Goal: Information Seeking & Learning: Learn about a topic

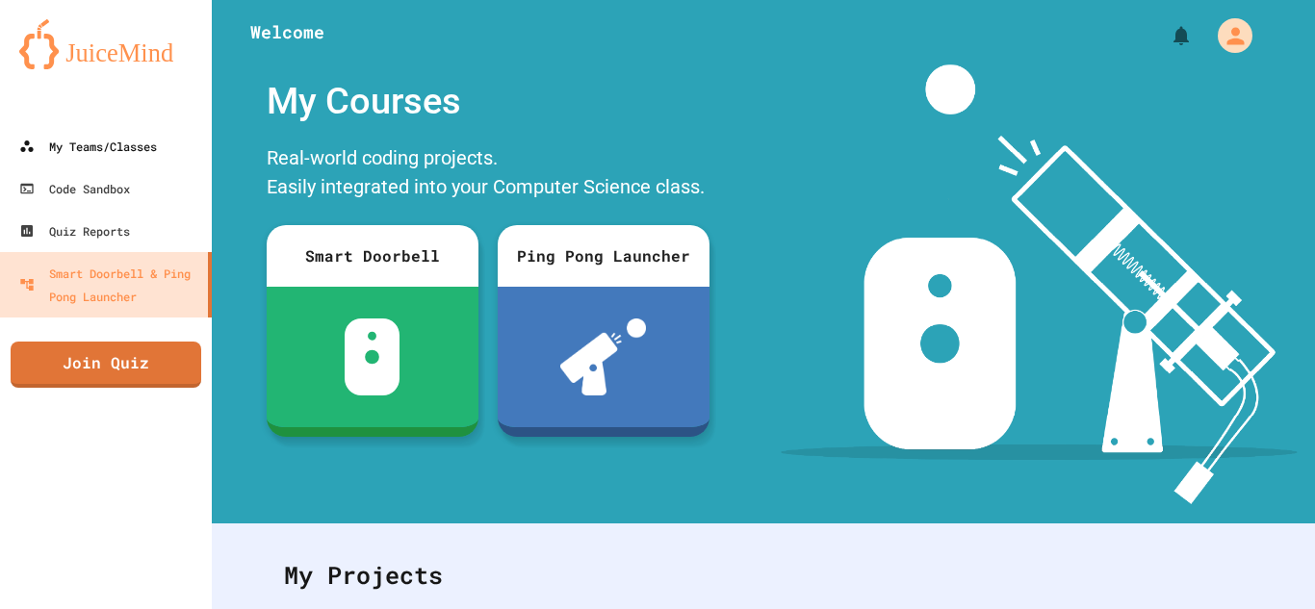
click at [67, 135] on div "My Teams/Classes" at bounding box center [88, 146] width 138 height 23
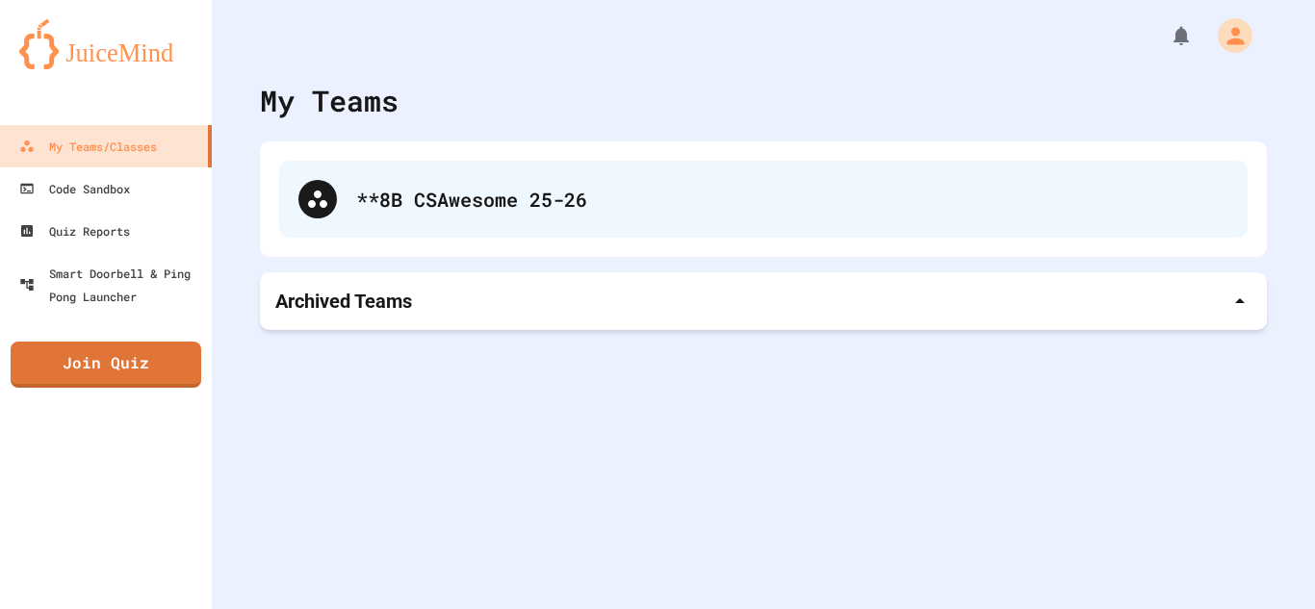
click at [638, 210] on div "**8B CSAwesome 25-26" at bounding box center [792, 199] width 872 height 29
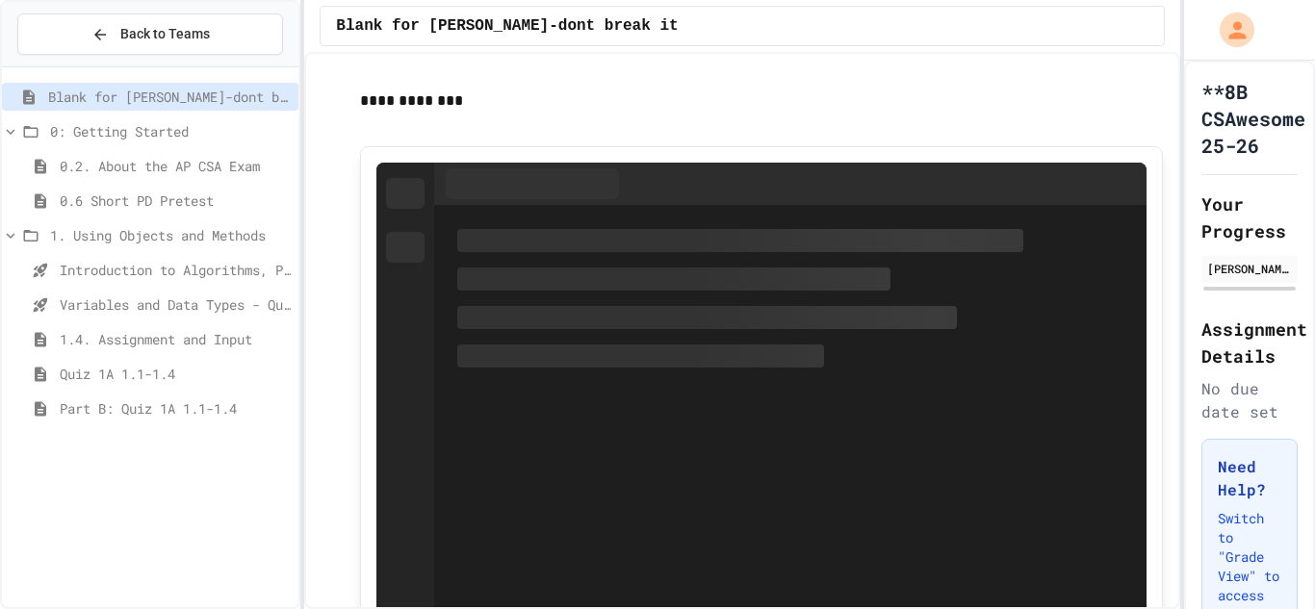
click at [67, 277] on span "Introduction to Algorithms, Programming, and Compilers" at bounding box center [175, 270] width 231 height 20
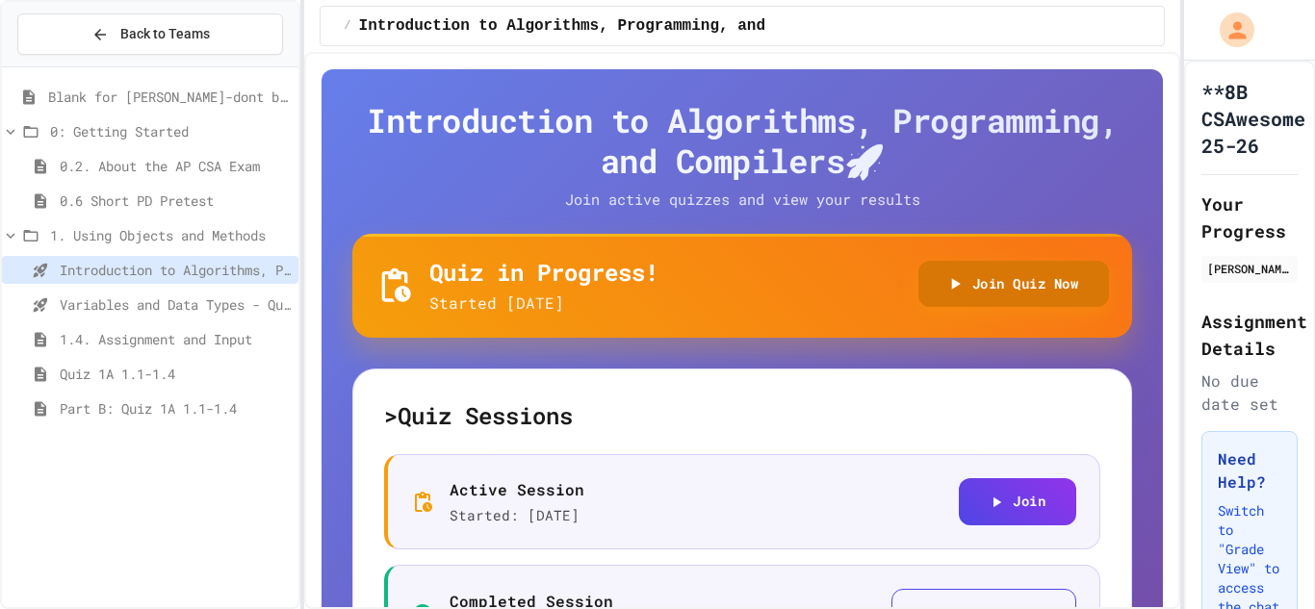
click at [926, 289] on button "Join Quiz Now" at bounding box center [1014, 284] width 192 height 47
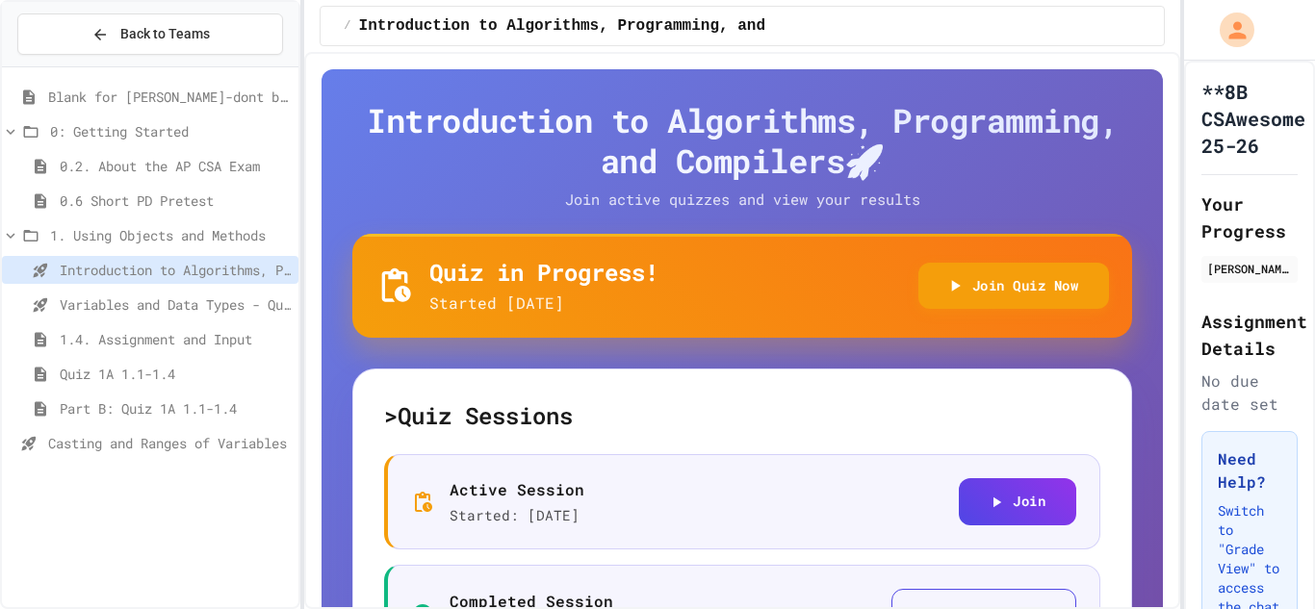
click at [43, 301] on icon at bounding box center [41, 304] width 14 height 14
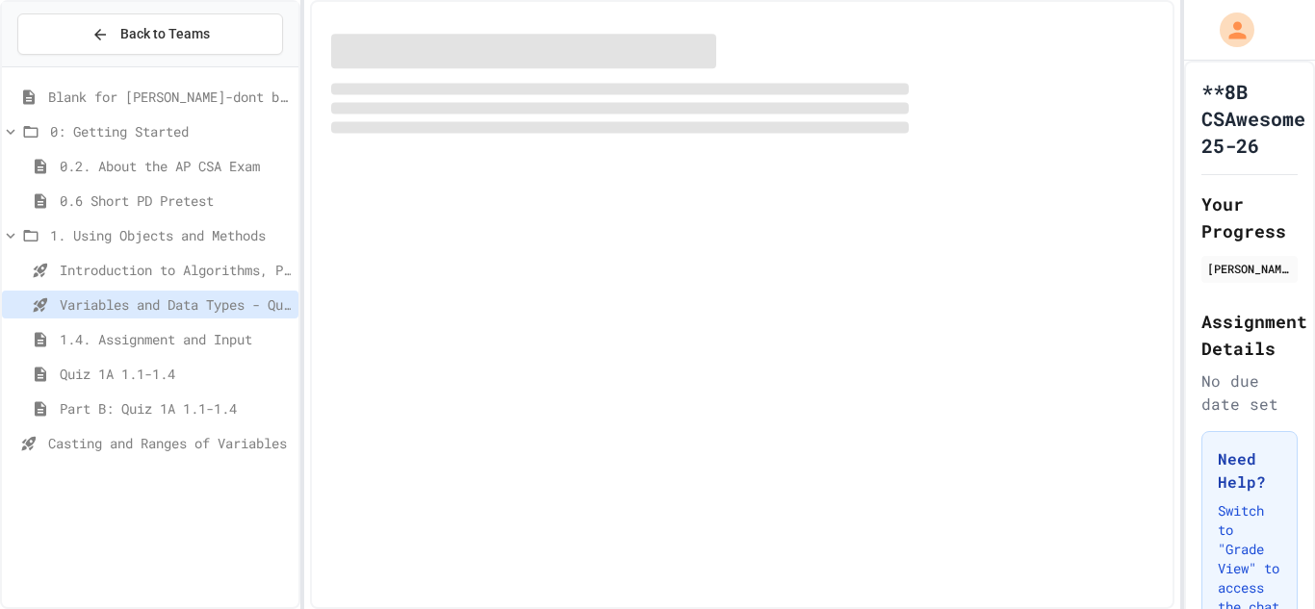
click at [50, 456] on div "Casting and Ranges of Variables" at bounding box center [150, 443] width 296 height 28
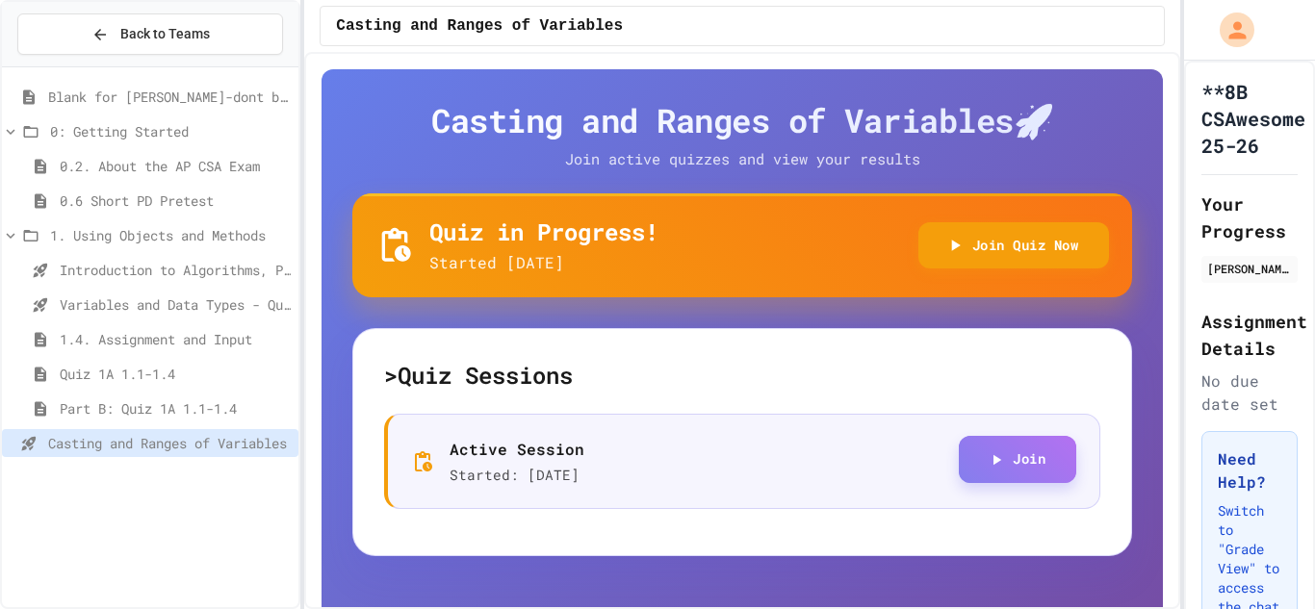
click at [1007, 449] on button "Join" at bounding box center [1017, 459] width 117 height 47
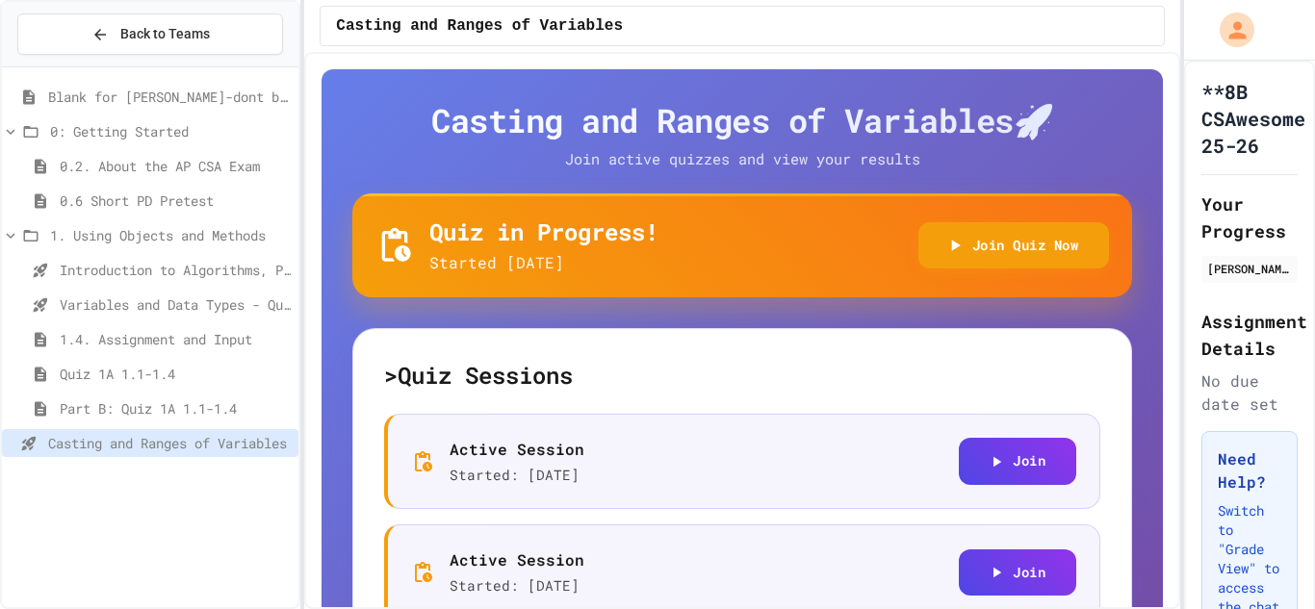
scroll to position [130, 0]
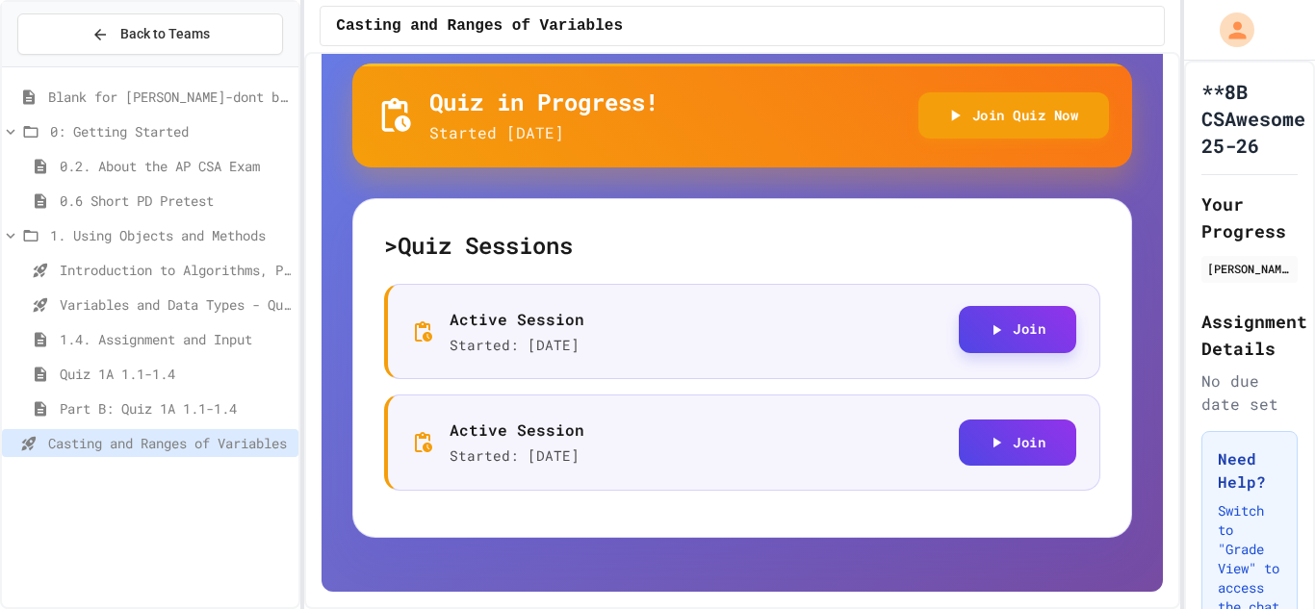
click at [1012, 343] on button "Join" at bounding box center [1017, 329] width 117 height 47
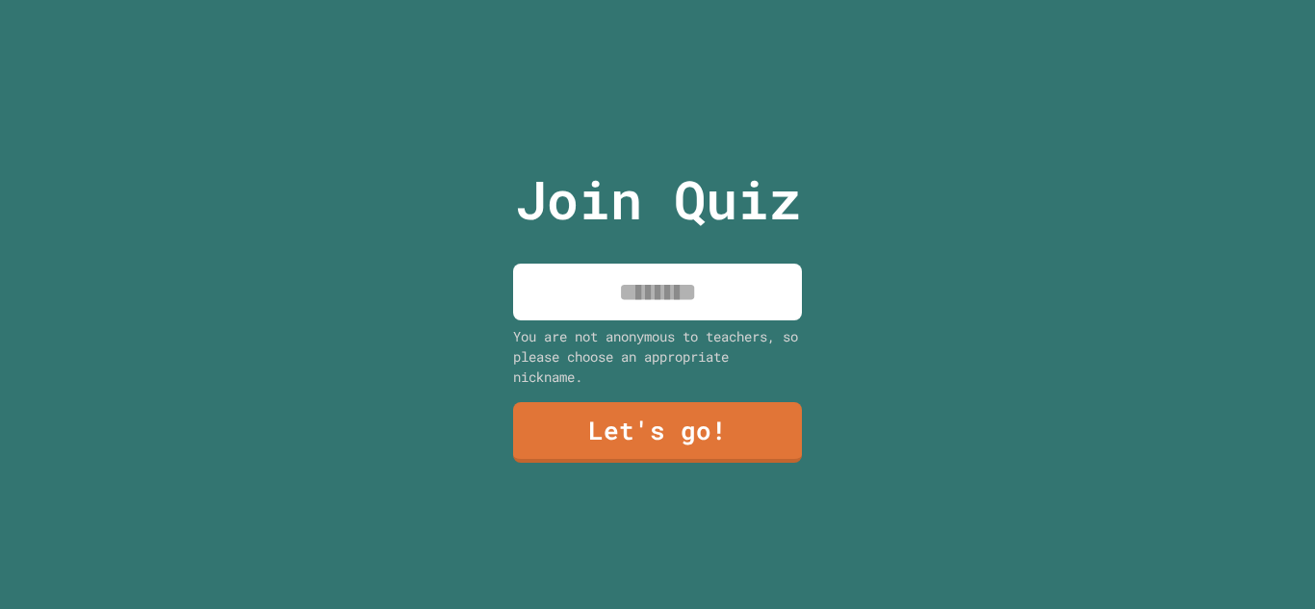
click at [647, 288] on input at bounding box center [657, 292] width 289 height 57
type input "******"
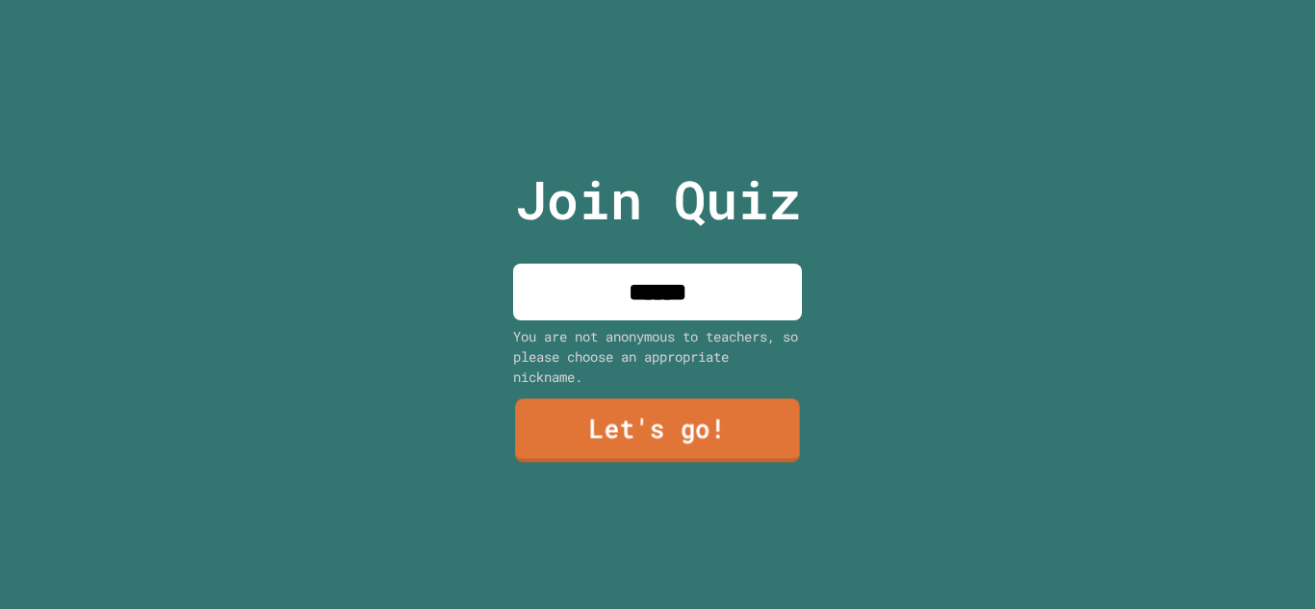
click at [719, 435] on link "Let's go!" at bounding box center [657, 431] width 285 height 64
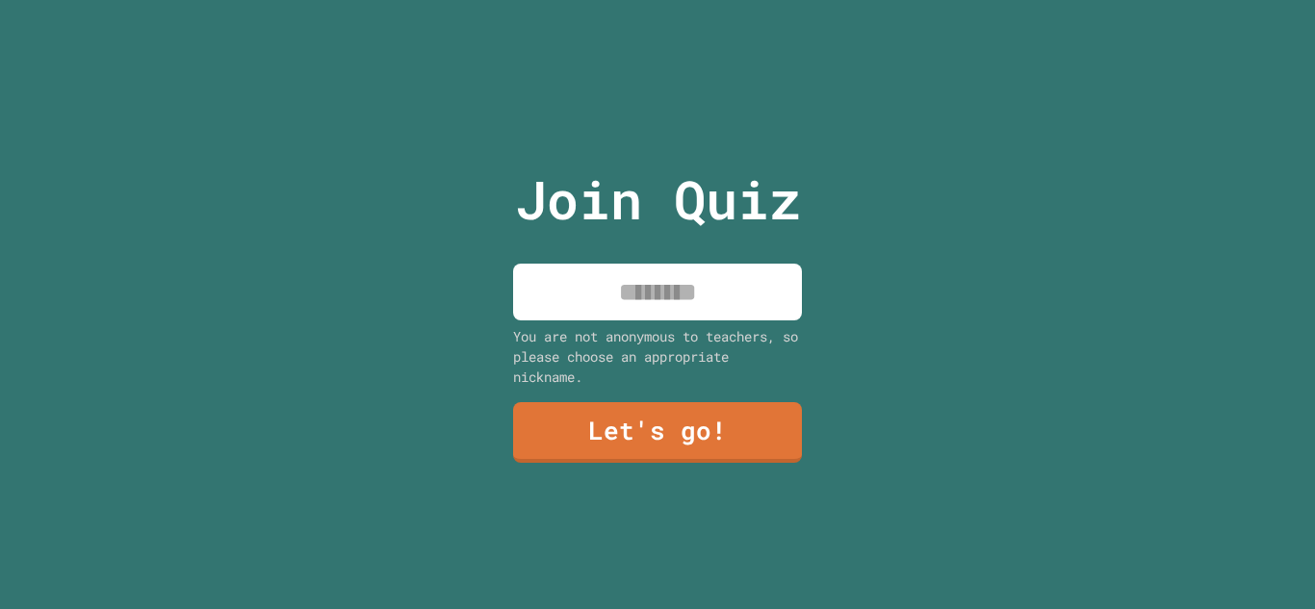
click at [628, 268] on input at bounding box center [657, 292] width 289 height 57
type input "******"
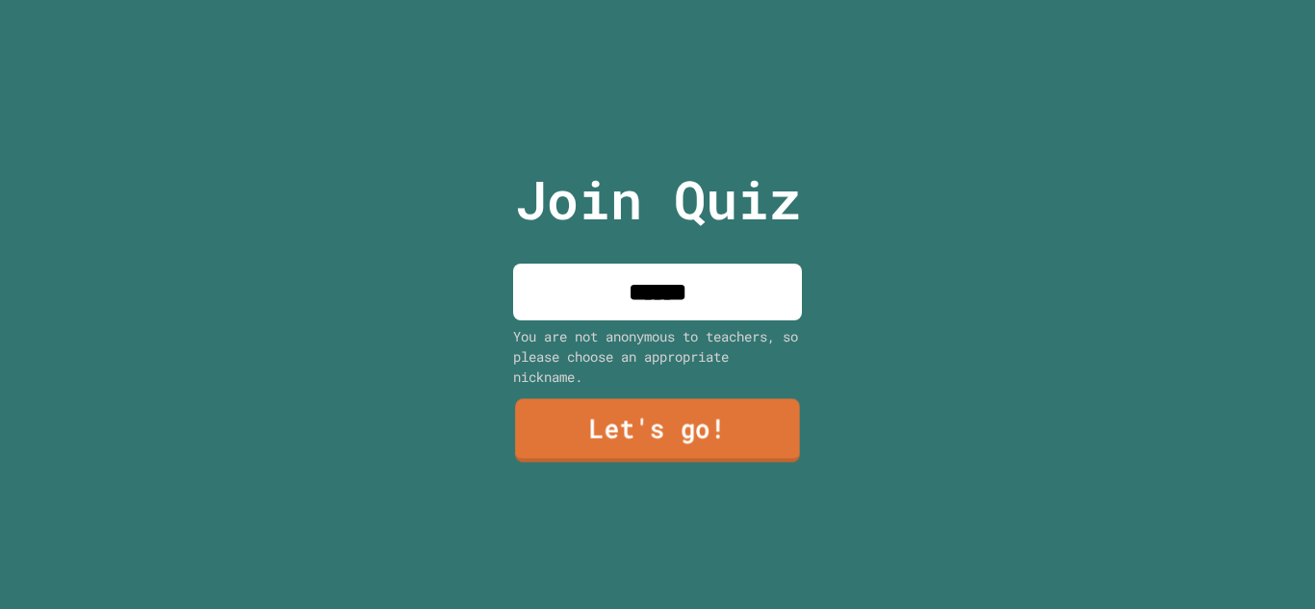
click at [607, 439] on link "Let's go!" at bounding box center [657, 431] width 285 height 64
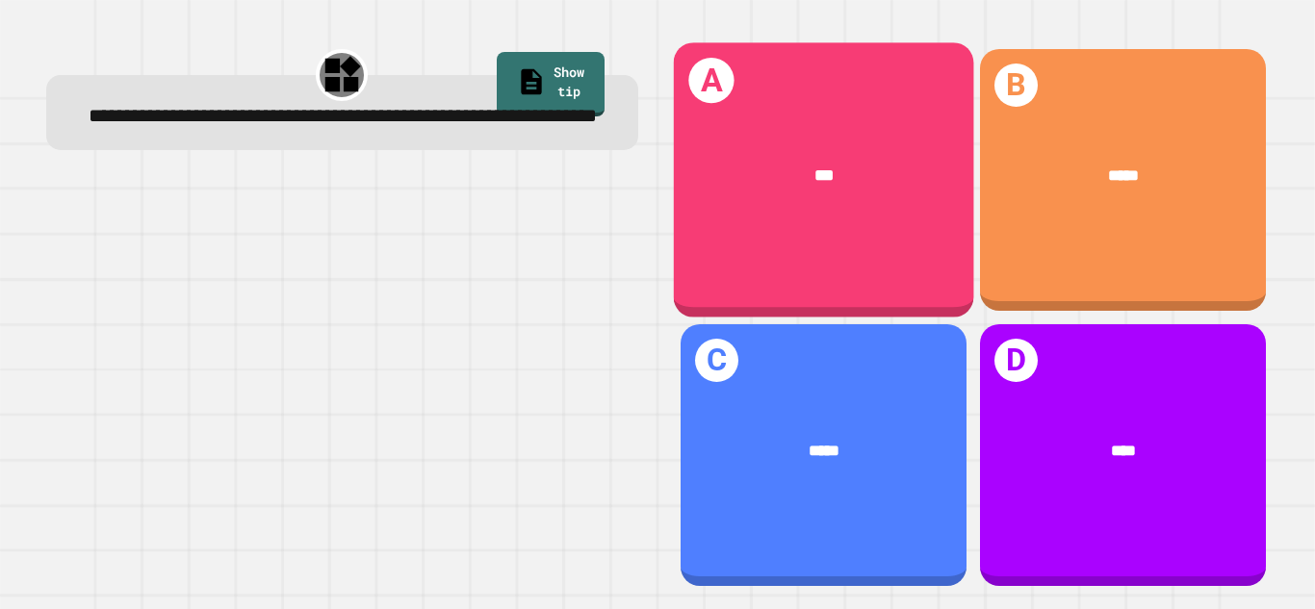
click at [854, 142] on div "***" at bounding box center [823, 174] width 300 height 91
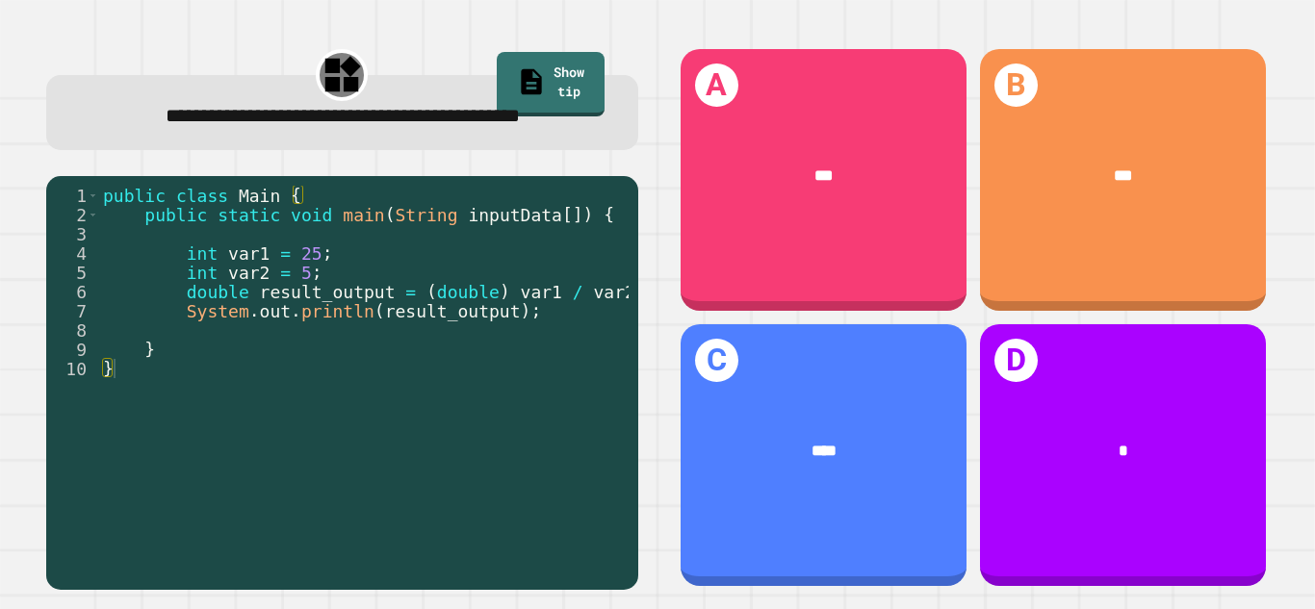
scroll to position [0, 29]
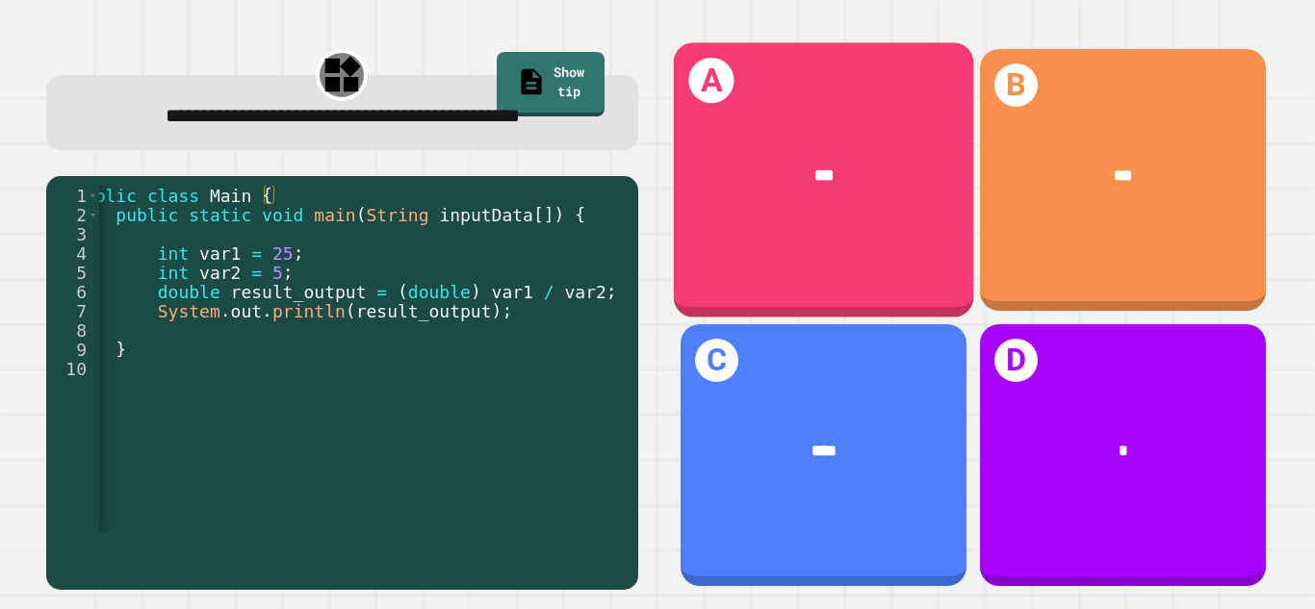
click at [941, 245] on div "A ***" at bounding box center [823, 179] width 300 height 275
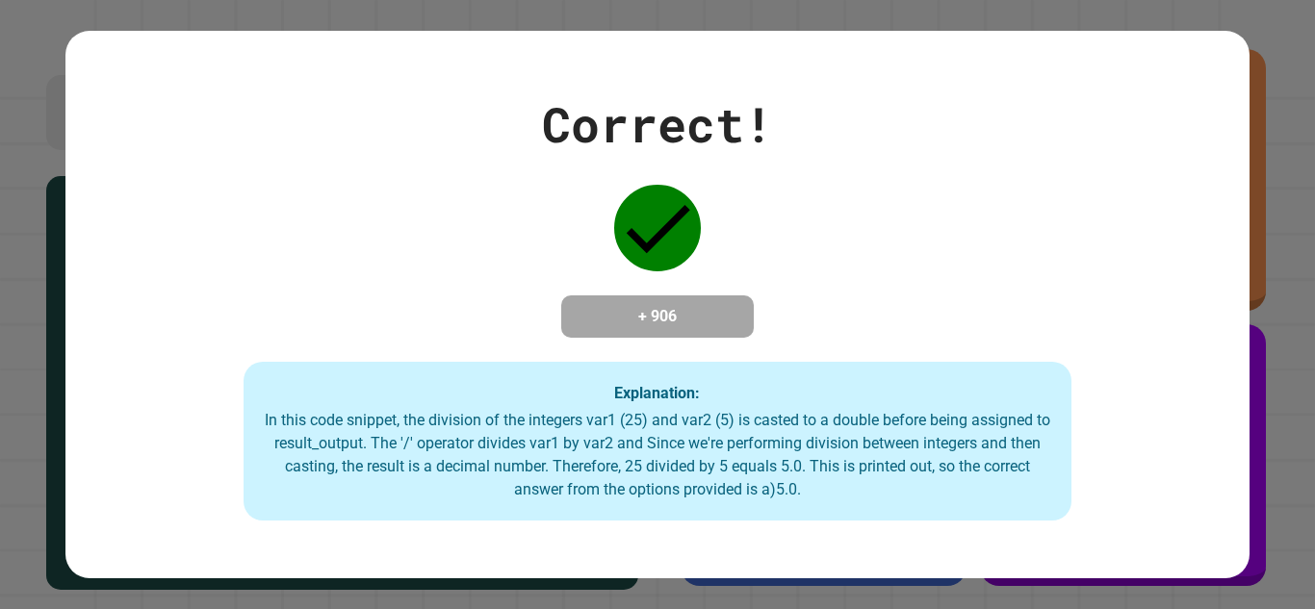
click at [941, 245] on div "Correct! + 906 Explanation: In this code snippet, the division of the integers …" at bounding box center [656, 305] width 1183 height 433
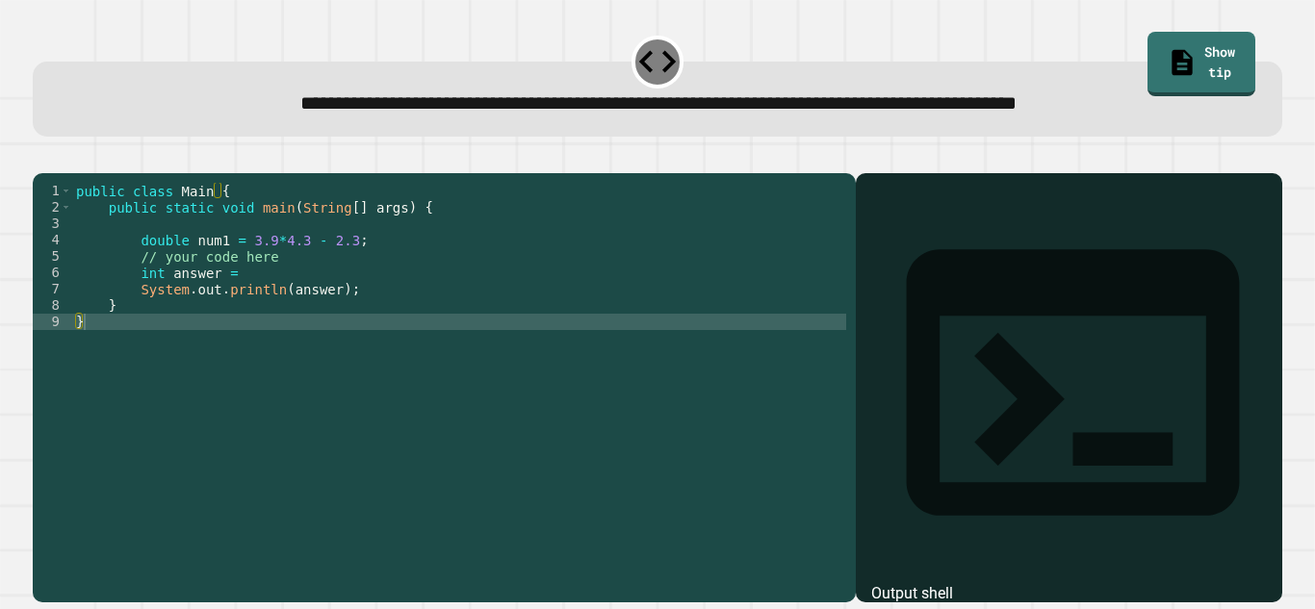
click at [378, 312] on div "public class Main { public static void main ( String [ ] args ) { double num1 =…" at bounding box center [459, 379] width 774 height 393
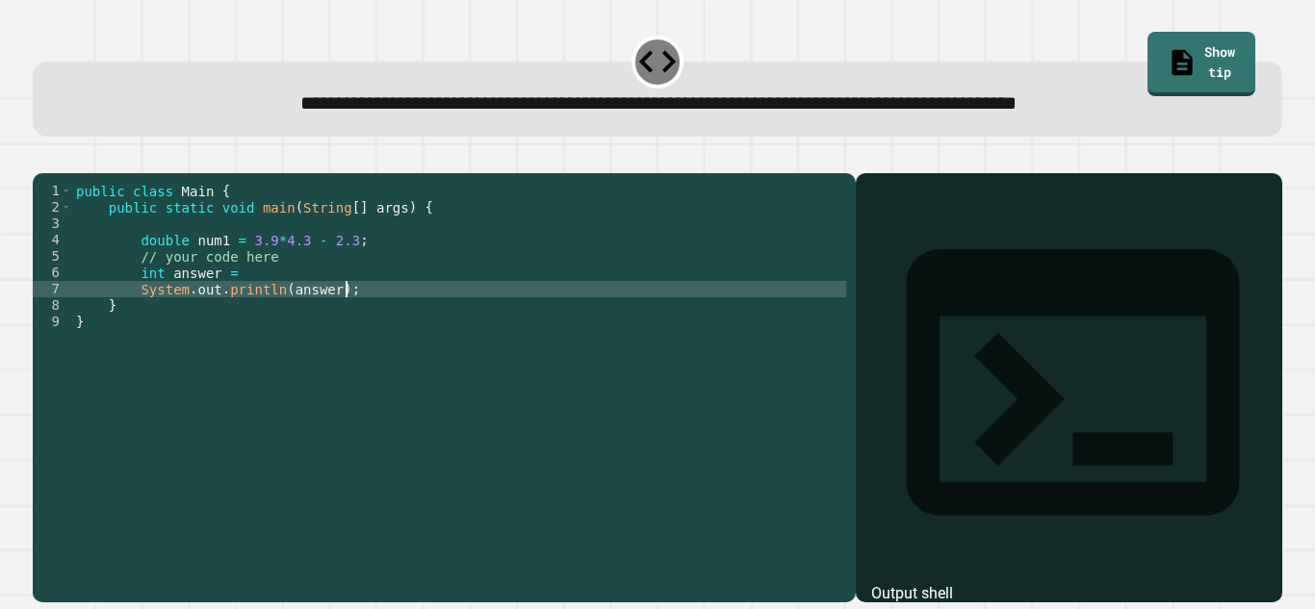
click at [364, 295] on div "public class Main { public static void main ( String [ ] args ) { double num1 =…" at bounding box center [459, 379] width 774 height 393
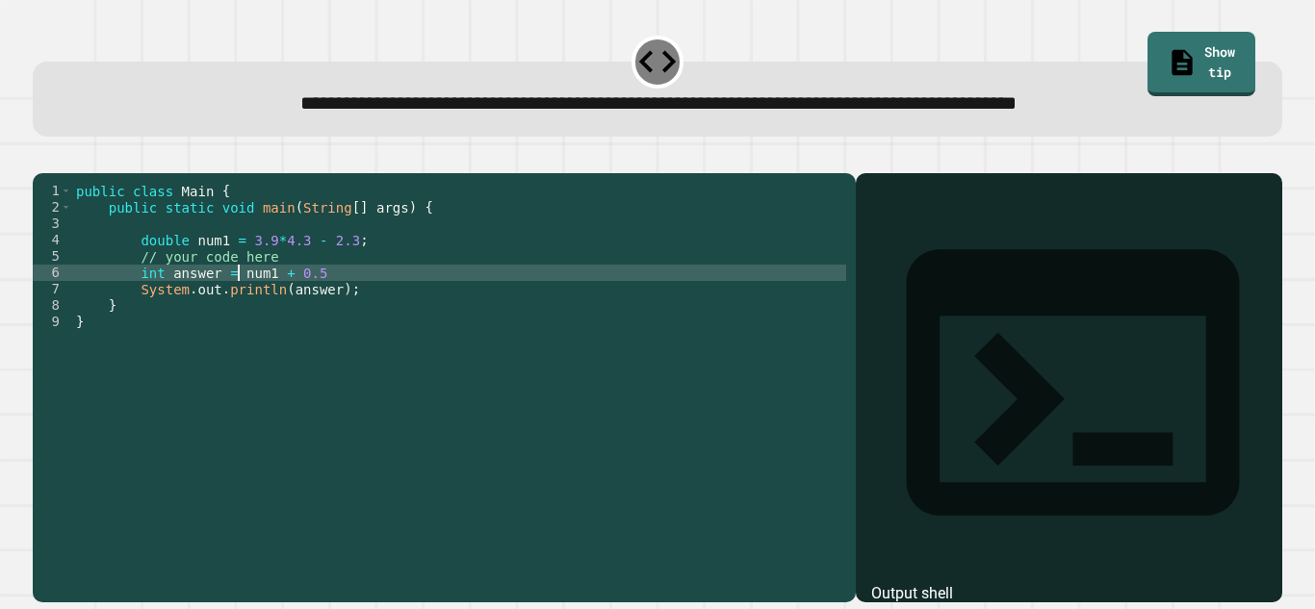
click at [239, 300] on div "public class Main { public static void main ( String [ ] args ) { double num1 =…" at bounding box center [459, 379] width 774 height 393
click at [42, 158] on icon "button" at bounding box center [42, 158] width 0 height 0
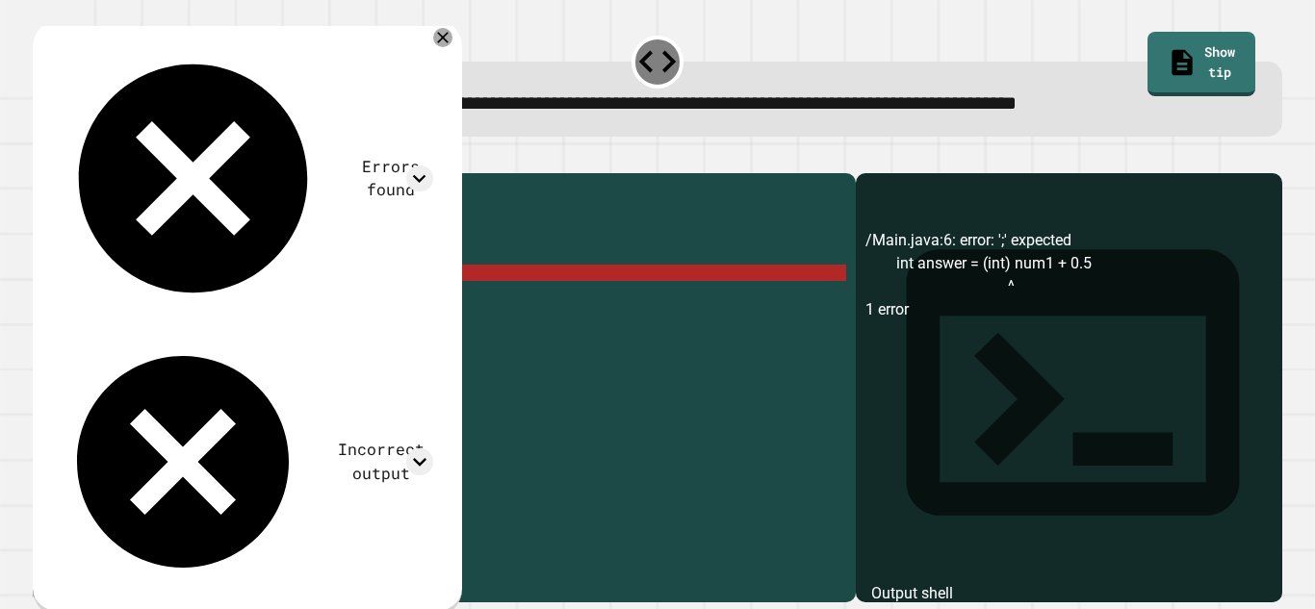
click at [434, 296] on div "public class Main { public static void main ( String [ ] args ) { double num1 =…" at bounding box center [459, 379] width 774 height 393
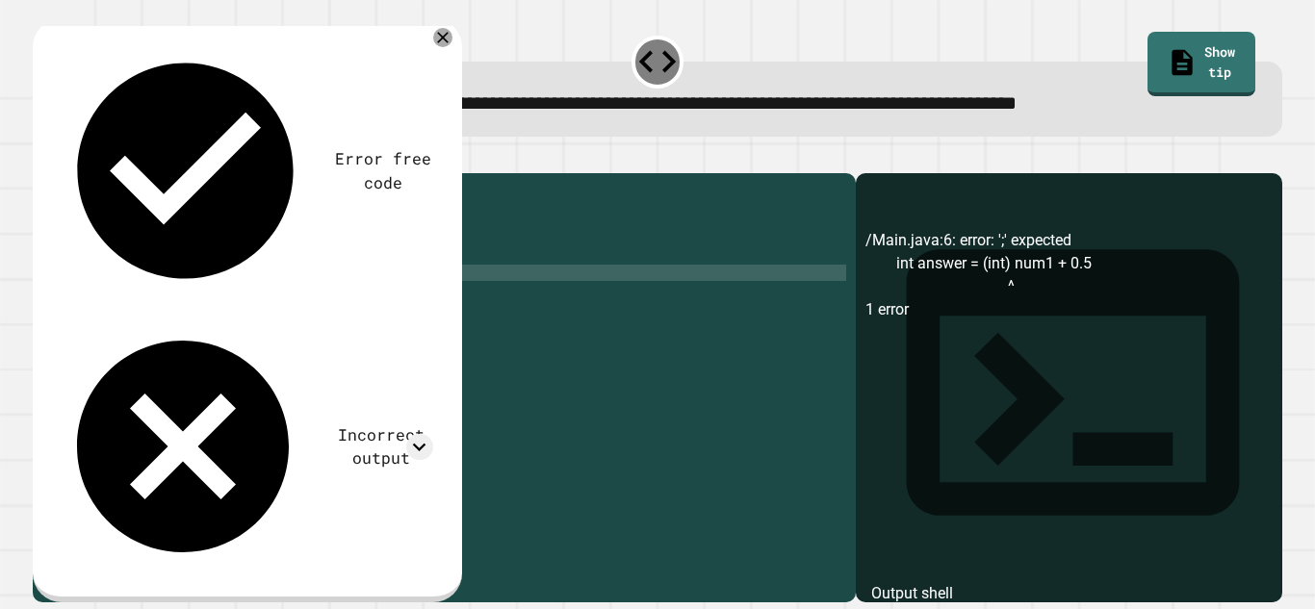
scroll to position [0, 36]
click at [42, 158] on button "button" at bounding box center [42, 158] width 0 height 0
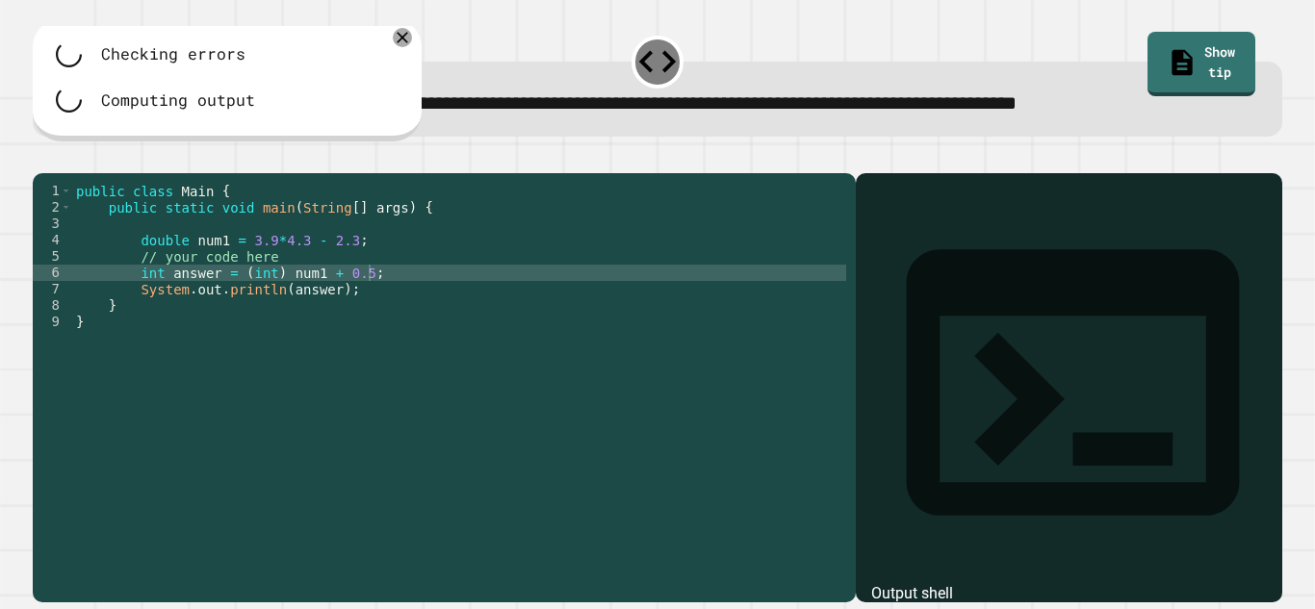
click at [282, 304] on div "public class Main { public static void main ( String [ ] args ) { double num1 =…" at bounding box center [459, 379] width 774 height 393
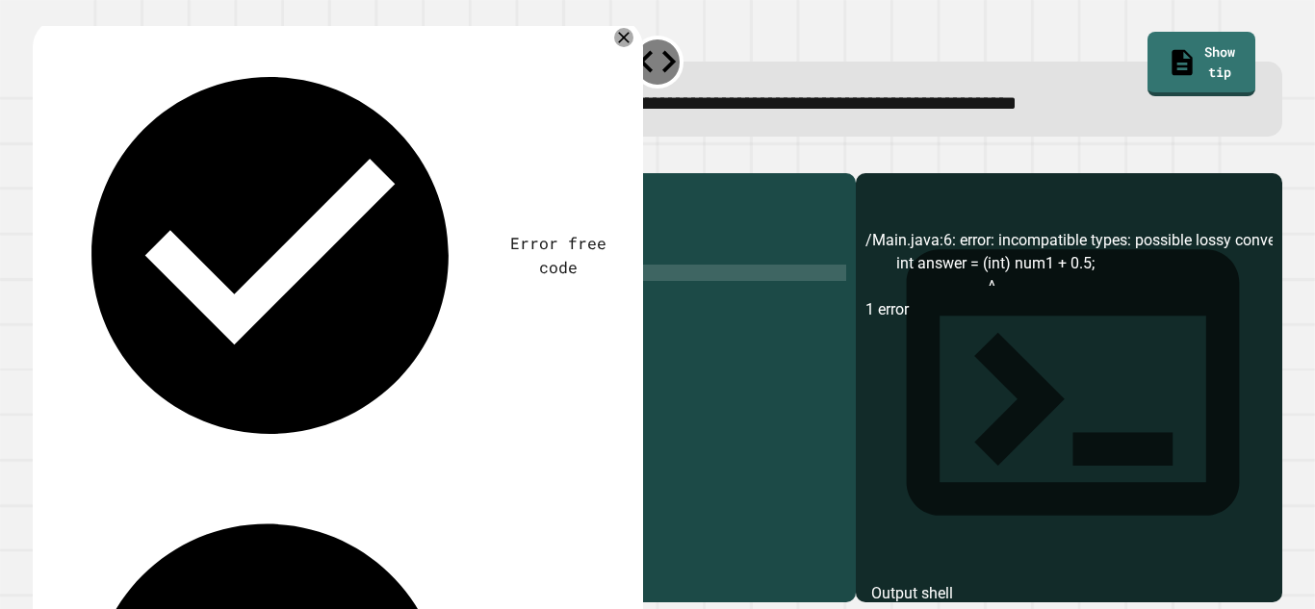
scroll to position [0, 35]
click at [42, 158] on button "button" at bounding box center [42, 158] width 0 height 0
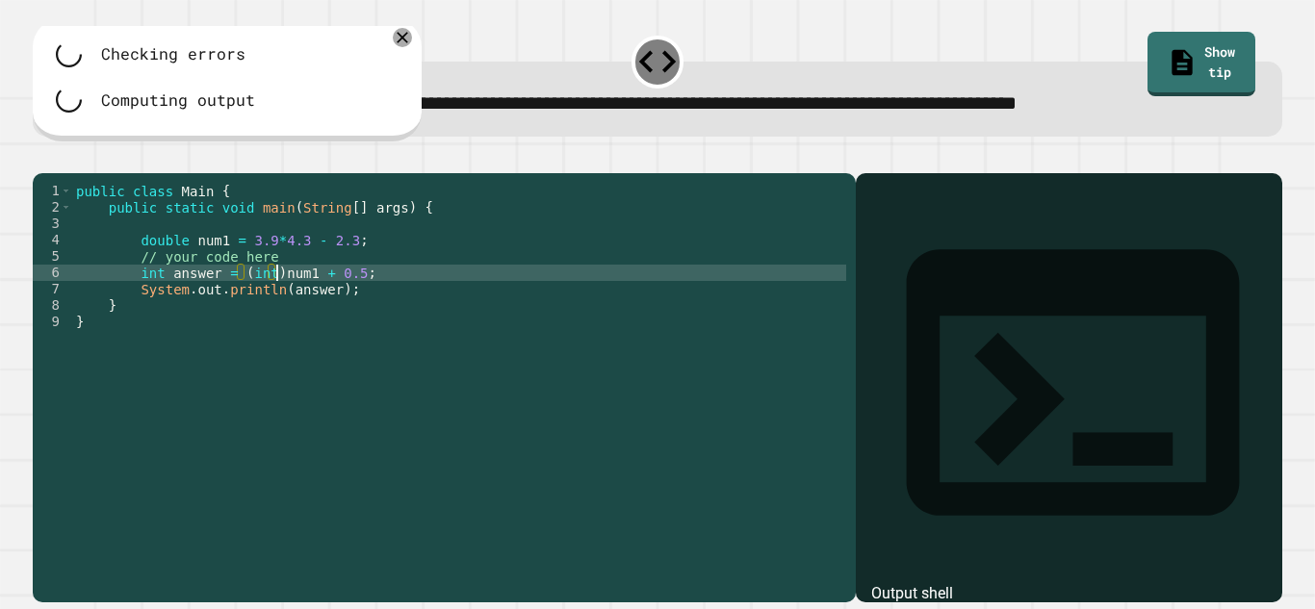
click at [277, 304] on div "public class Main { public static void main ( String [ ] args ) { double num1 =…" at bounding box center [459, 379] width 774 height 393
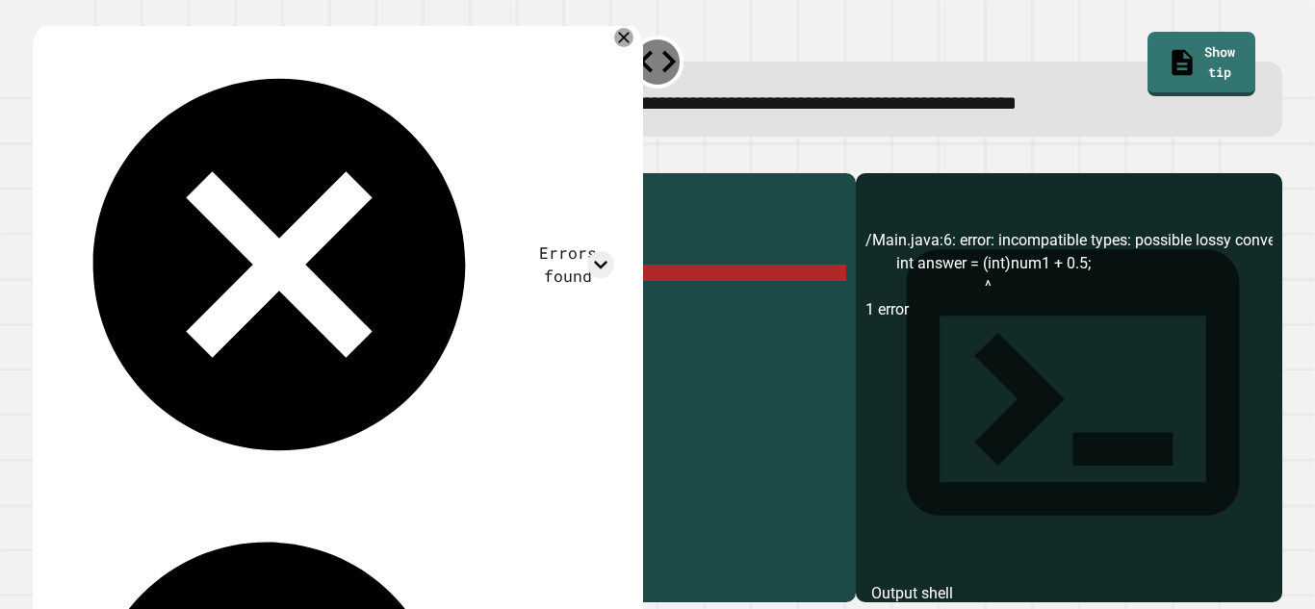
click at [361, 305] on div "public class Main { public static void main ( String [ ] args ) { double num1 =…" at bounding box center [459, 379] width 774 height 393
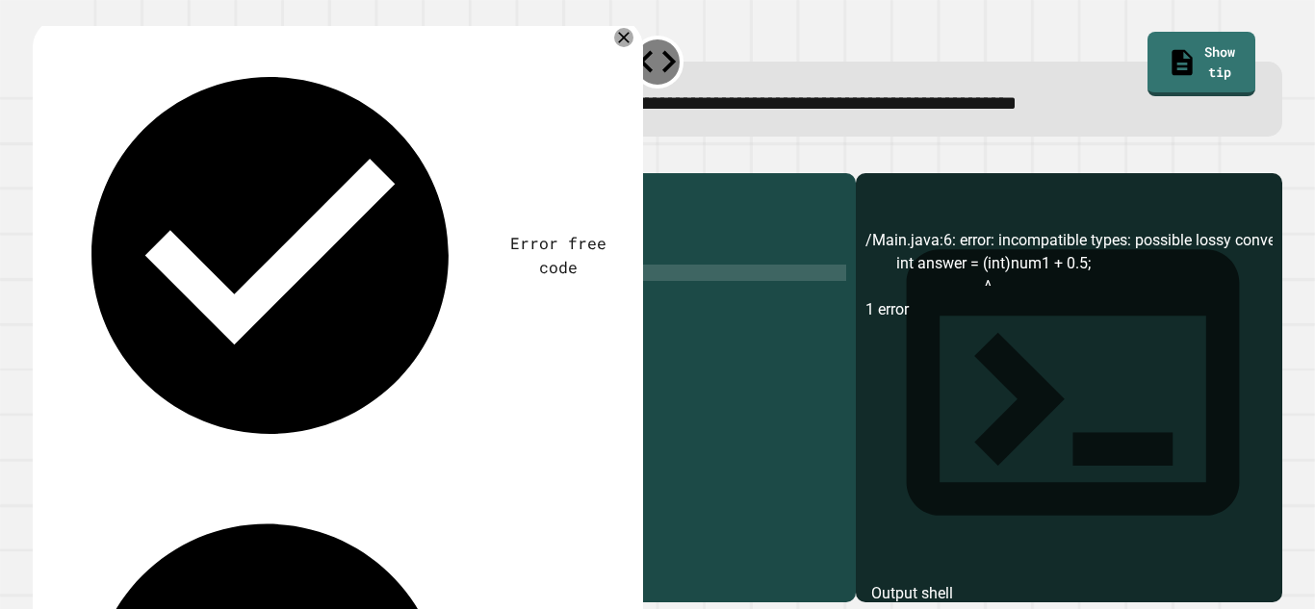
type textarea "**********"
click at [42, 158] on button "button" at bounding box center [42, 158] width 0 height 0
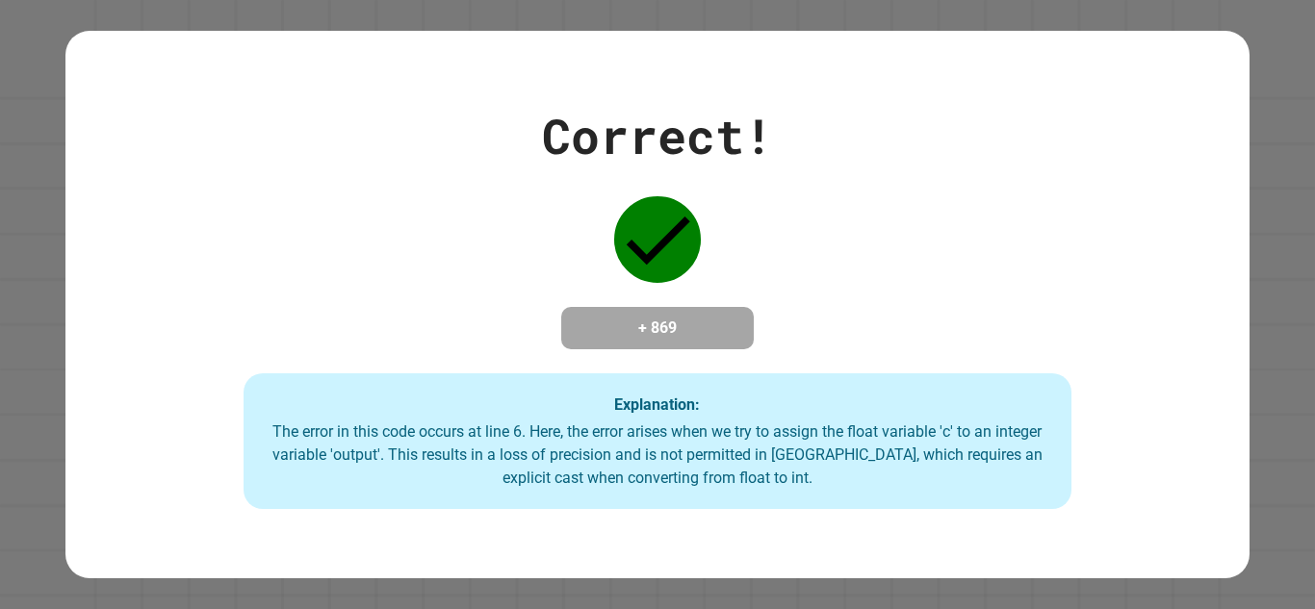
click at [591, 241] on div "Correct! + 869 Explanation: The error in this code occurs at line 6. Here, the …" at bounding box center [656, 305] width 1183 height 410
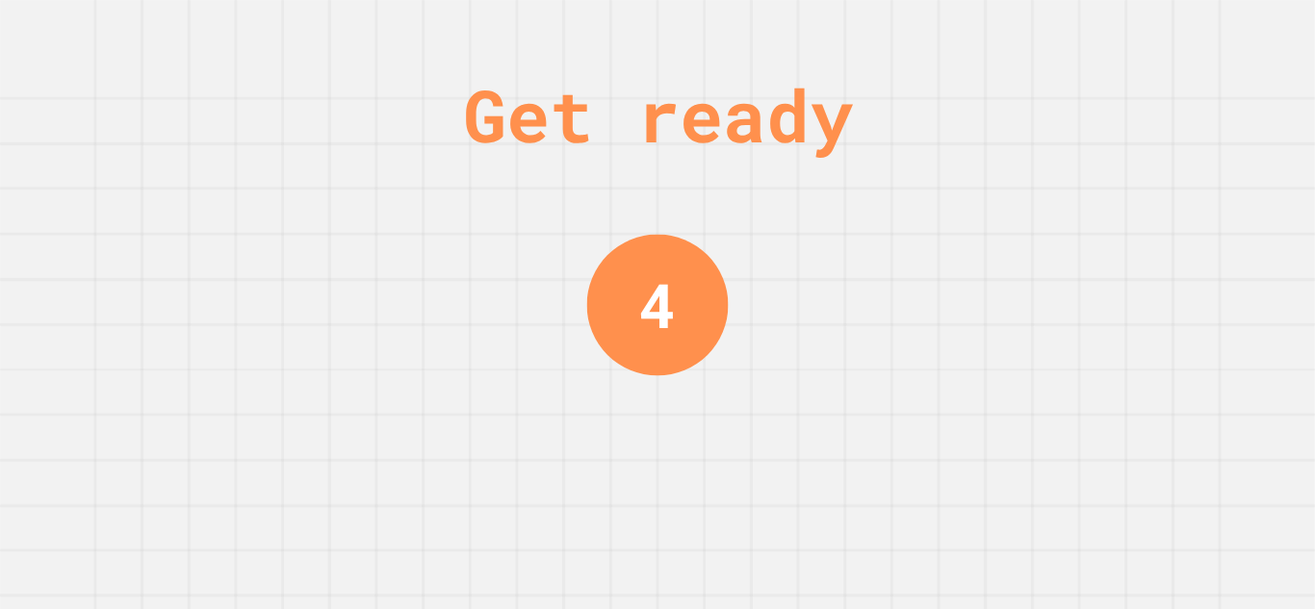
scroll to position [0, 0]
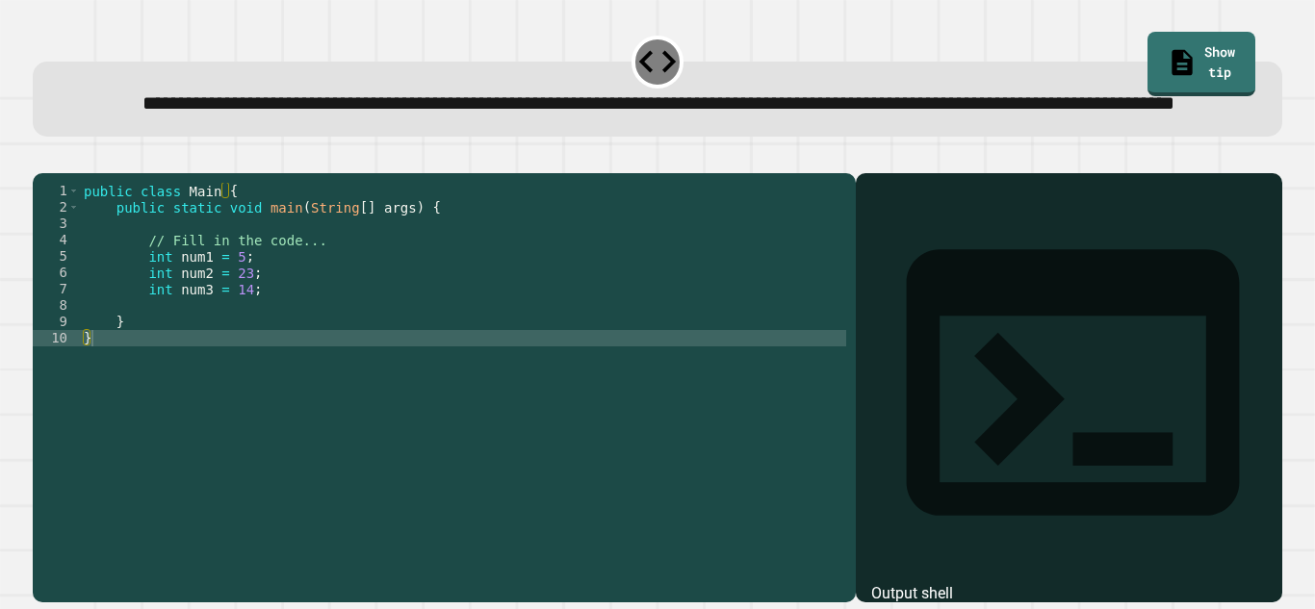
click at [593, 241] on div "public class Main { public static void main ( String [ ] args ) { // Fill in th…" at bounding box center [463, 363] width 766 height 360
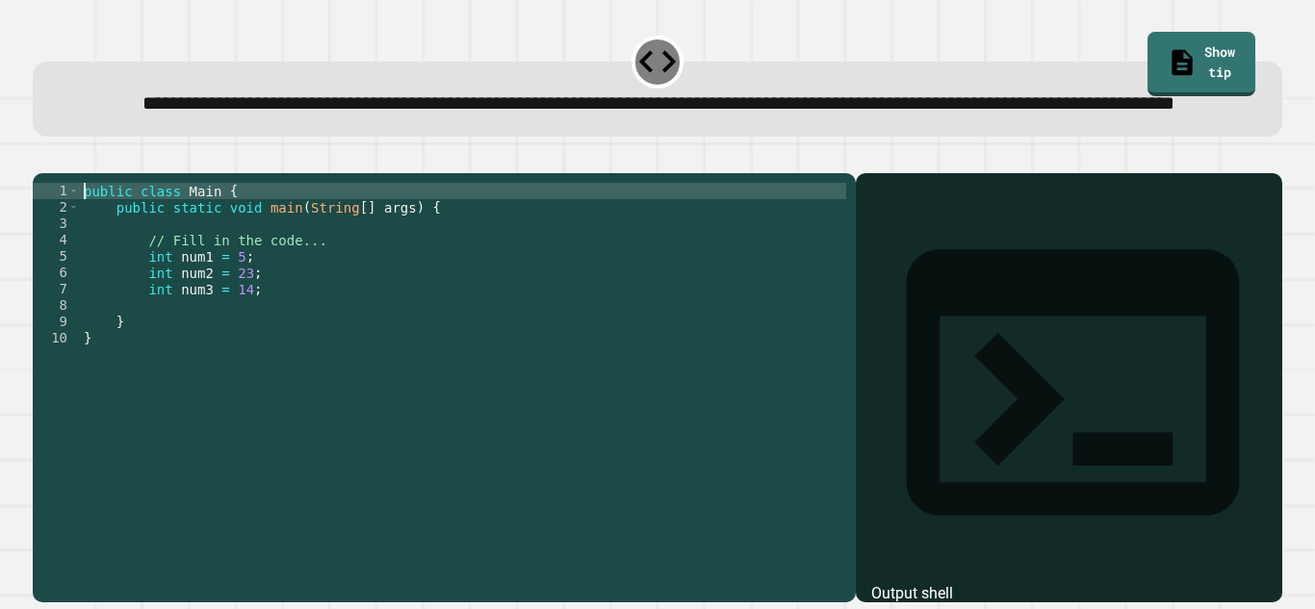
click at [271, 352] on div "public class Main { public static void main ( String [ ] args ) { // Fill in th…" at bounding box center [463, 363] width 766 height 360
type textarea "**********"
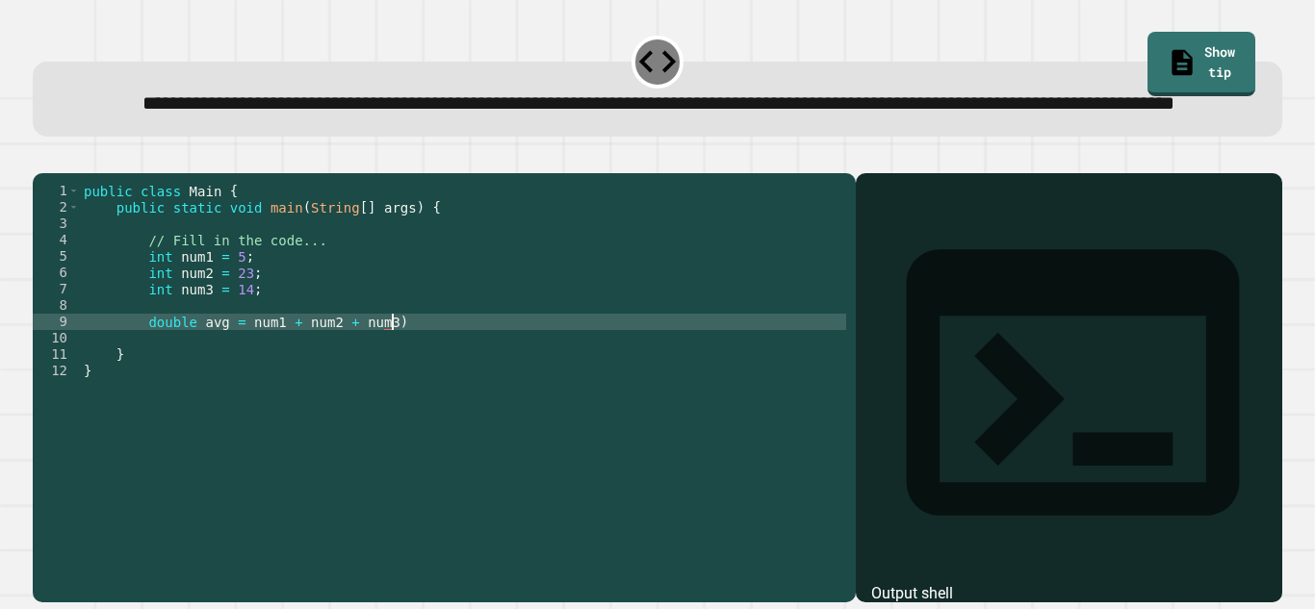
scroll to position [0, 38]
click at [246, 383] on div "public class Main { public static void main ( String [ ] args ) { // Fill in th…" at bounding box center [463, 363] width 766 height 360
click at [457, 377] on div "public class Main { public static void main ( String [ ] args ) { // Fill in th…" at bounding box center [463, 363] width 766 height 360
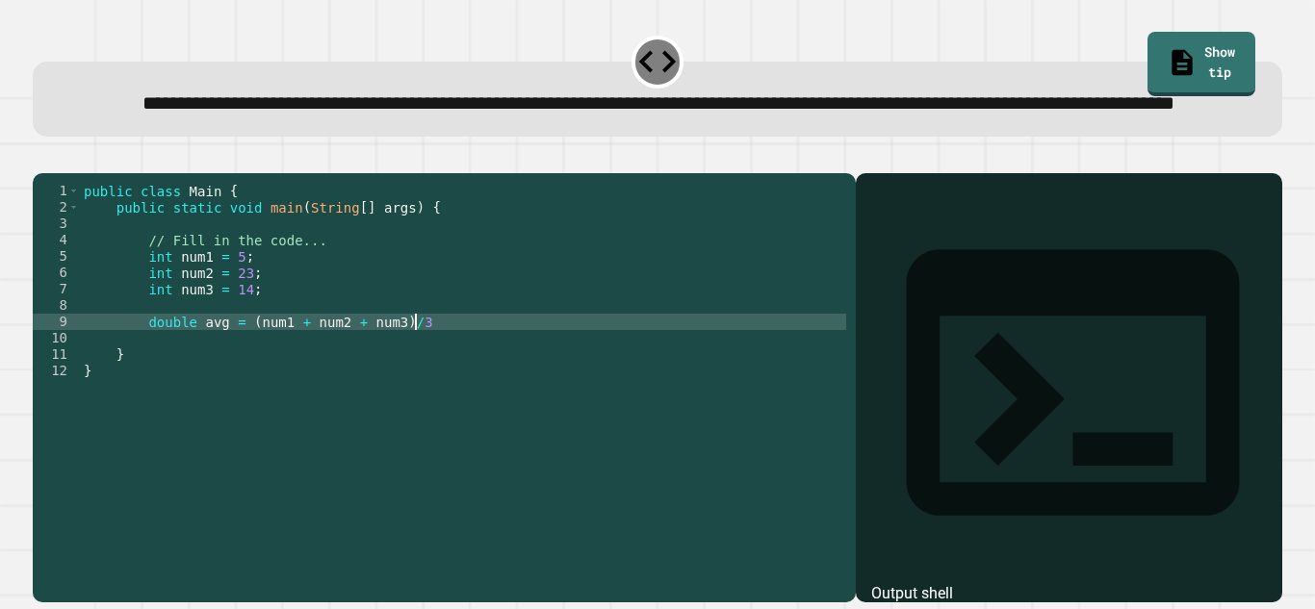
click at [42, 158] on icon "button" at bounding box center [42, 158] width 0 height 0
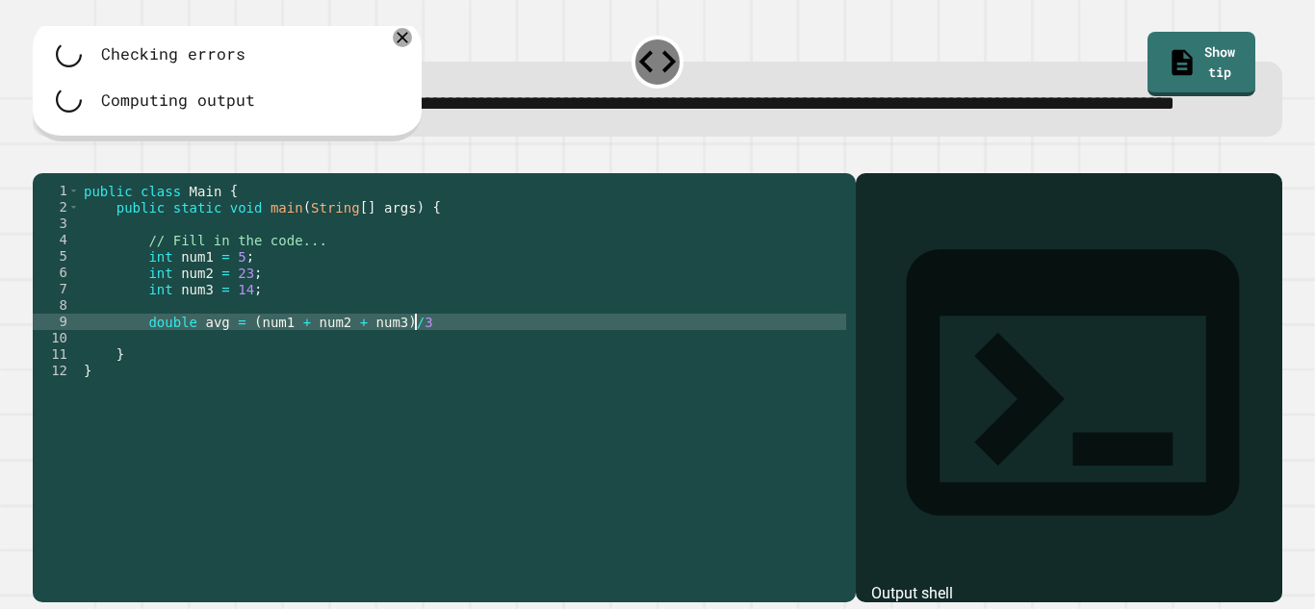
click at [504, 383] on div "public class Main { public static void main ( String [ ] args ) { // Fill in th…" at bounding box center [463, 363] width 766 height 360
type textarea "**********"
click at [62, 158] on button "button" at bounding box center [62, 158] width 0 height 0
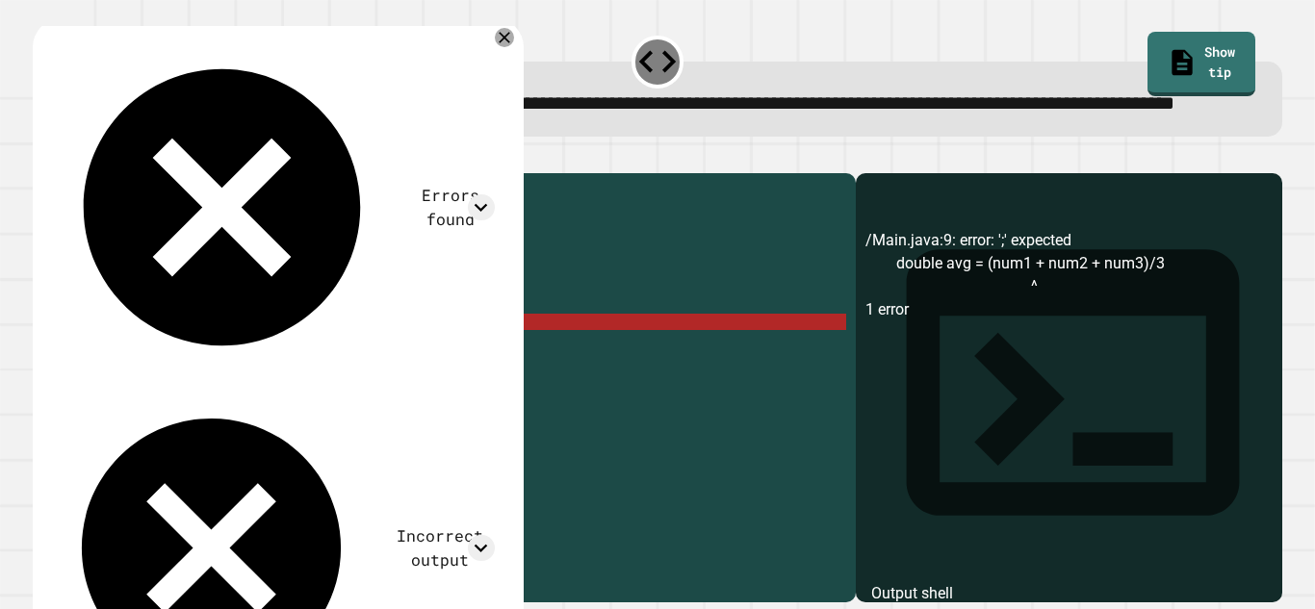
click at [42, 158] on icon "button" at bounding box center [42, 158] width 0 height 0
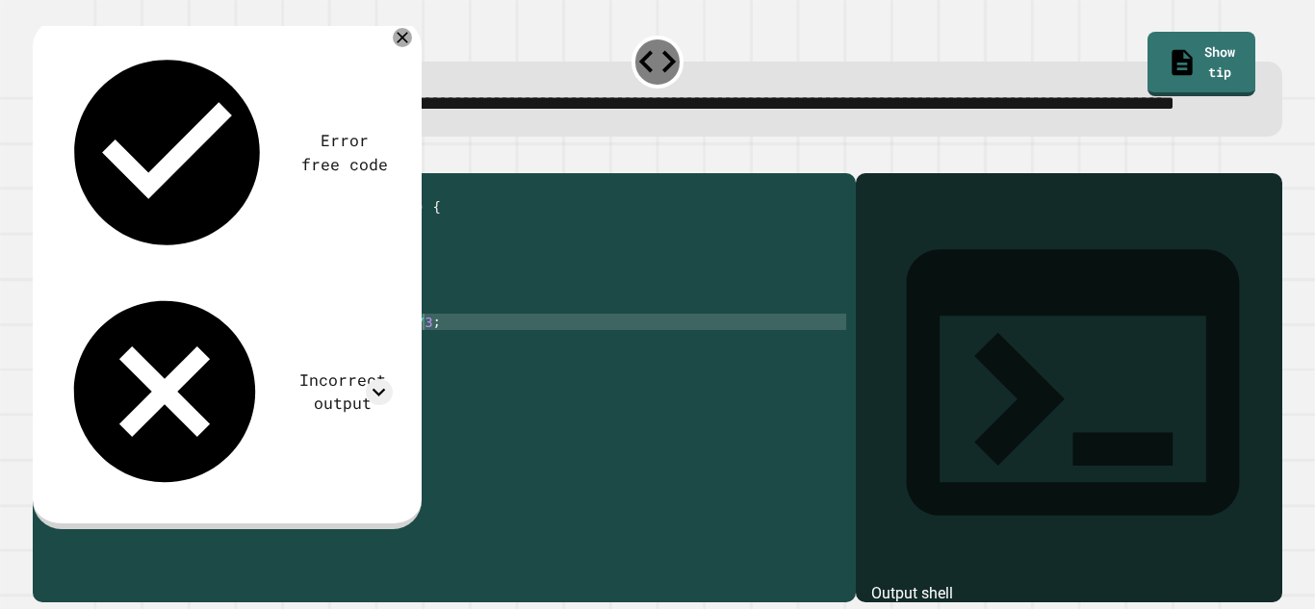
click at [42, 158] on icon "button" at bounding box center [42, 158] width 0 height 0
click at [534, 375] on div "public class Main { public static void main ( String [ ] args ) { // Fill in th…" at bounding box center [463, 363] width 766 height 360
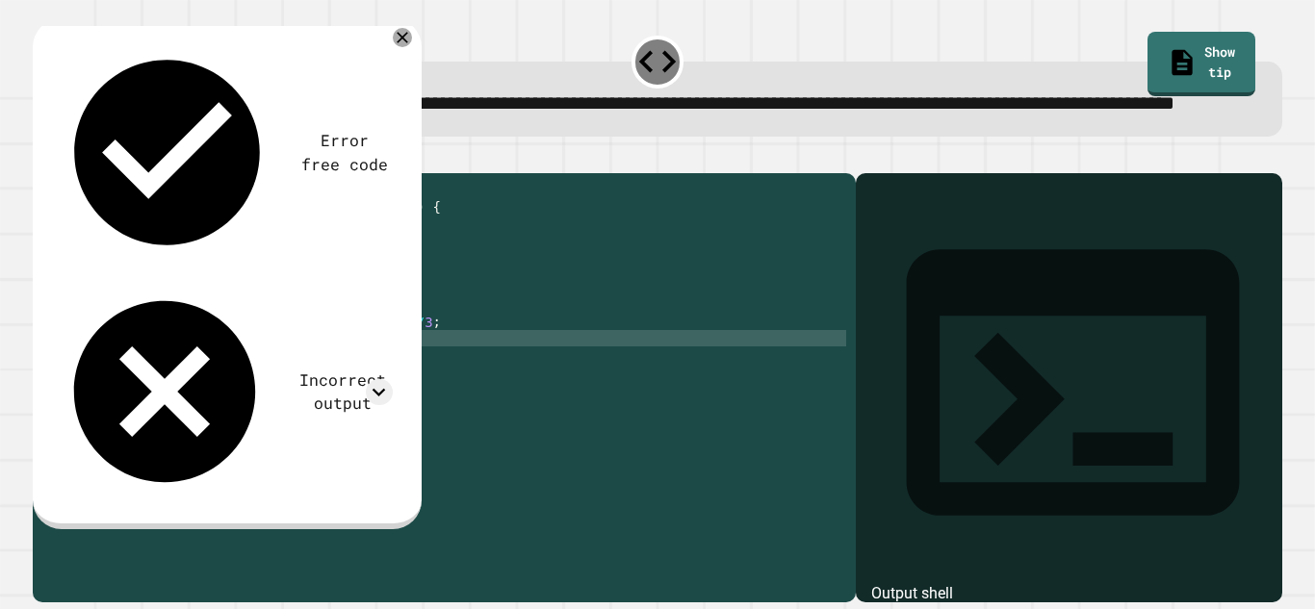
scroll to position [0, 28]
click at [42, 158] on button "button" at bounding box center [42, 158] width 0 height 0
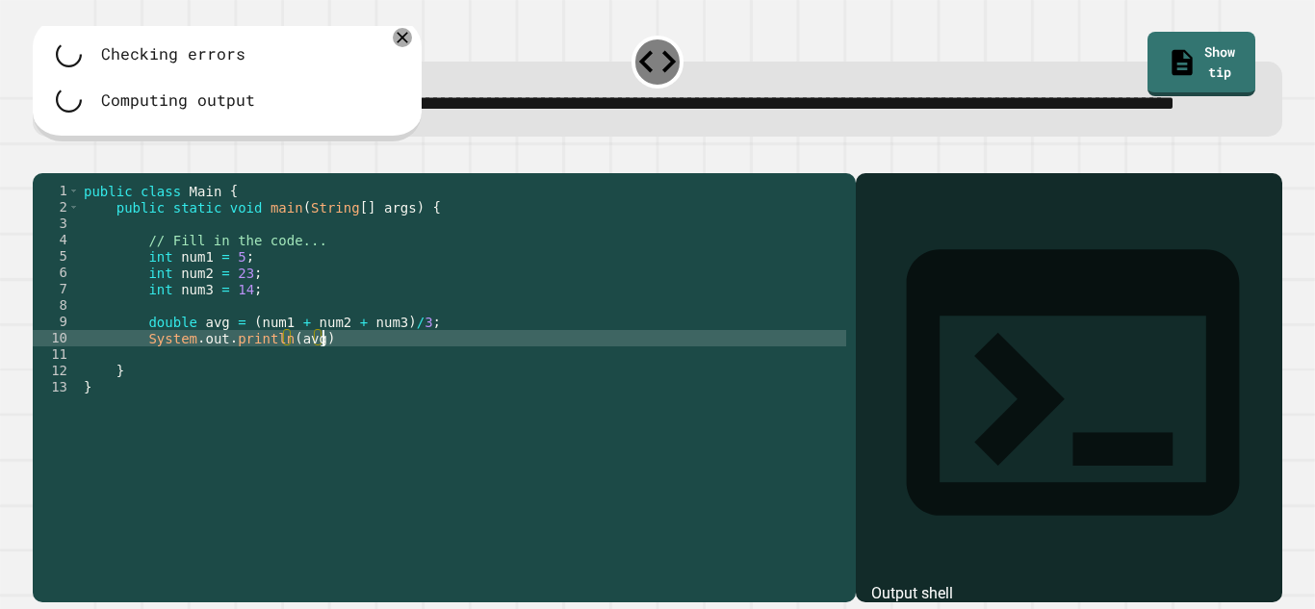
click at [358, 395] on div "public class Main { public static void main ( String [ ] args ) { // Fill in th…" at bounding box center [463, 363] width 766 height 360
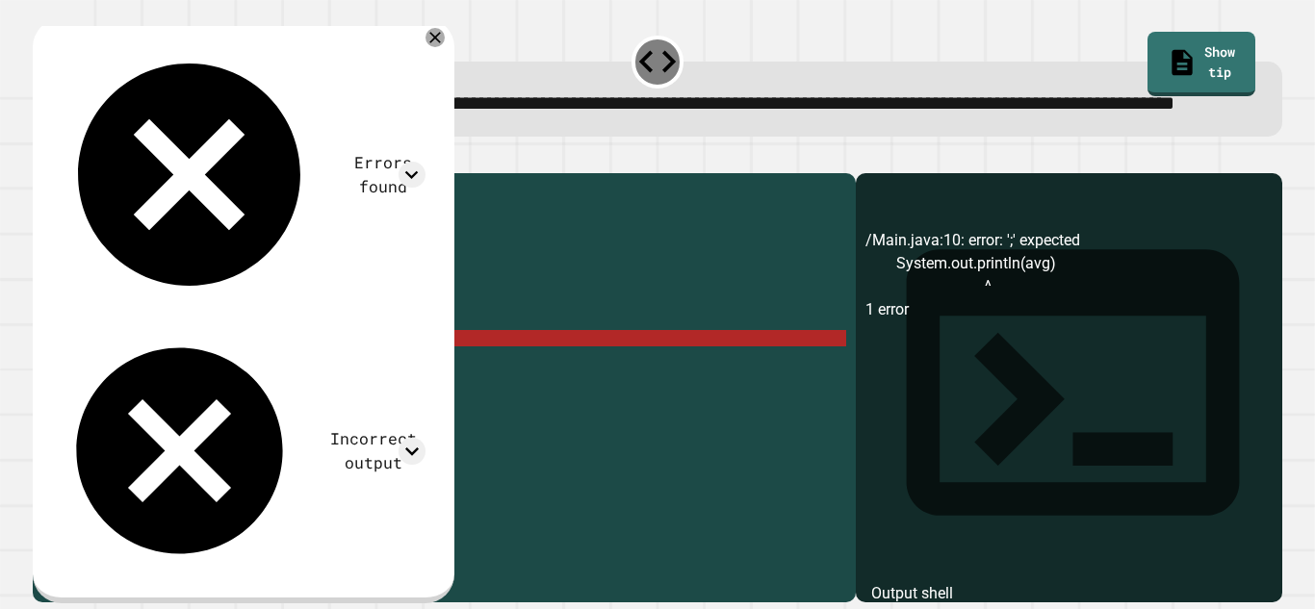
type textarea "**********"
click at [121, 173] on div at bounding box center [657, 161] width 1249 height 23
click at [42, 158] on button "button" at bounding box center [42, 158] width 0 height 0
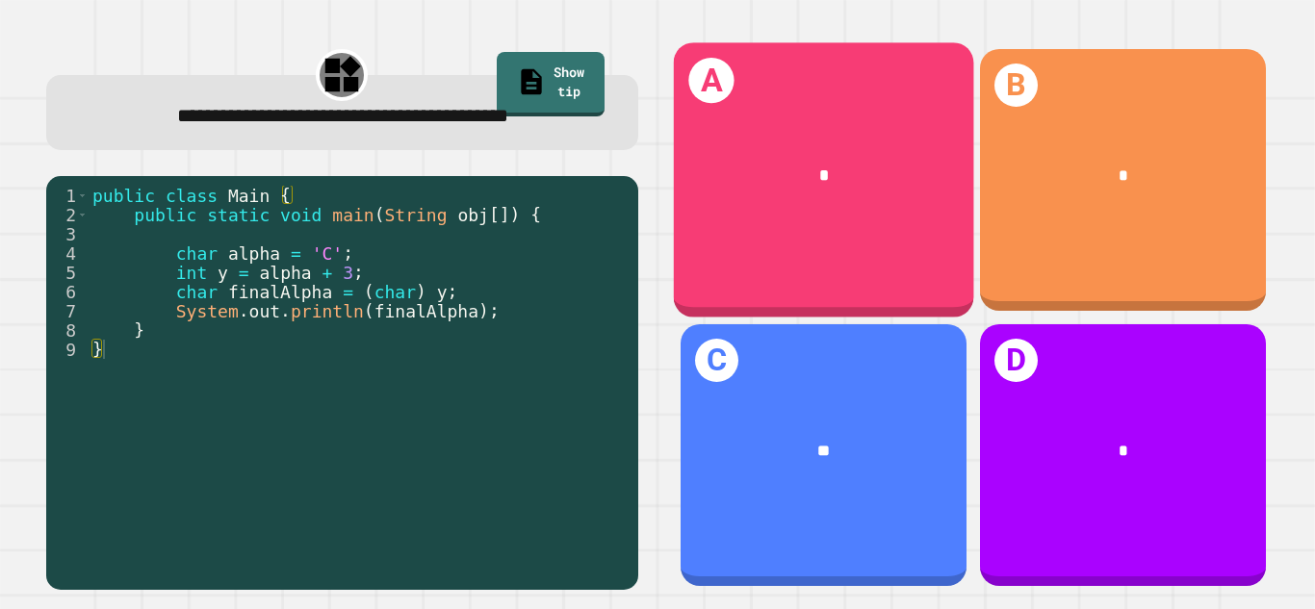
click at [846, 235] on div "A *" at bounding box center [823, 179] width 300 height 275
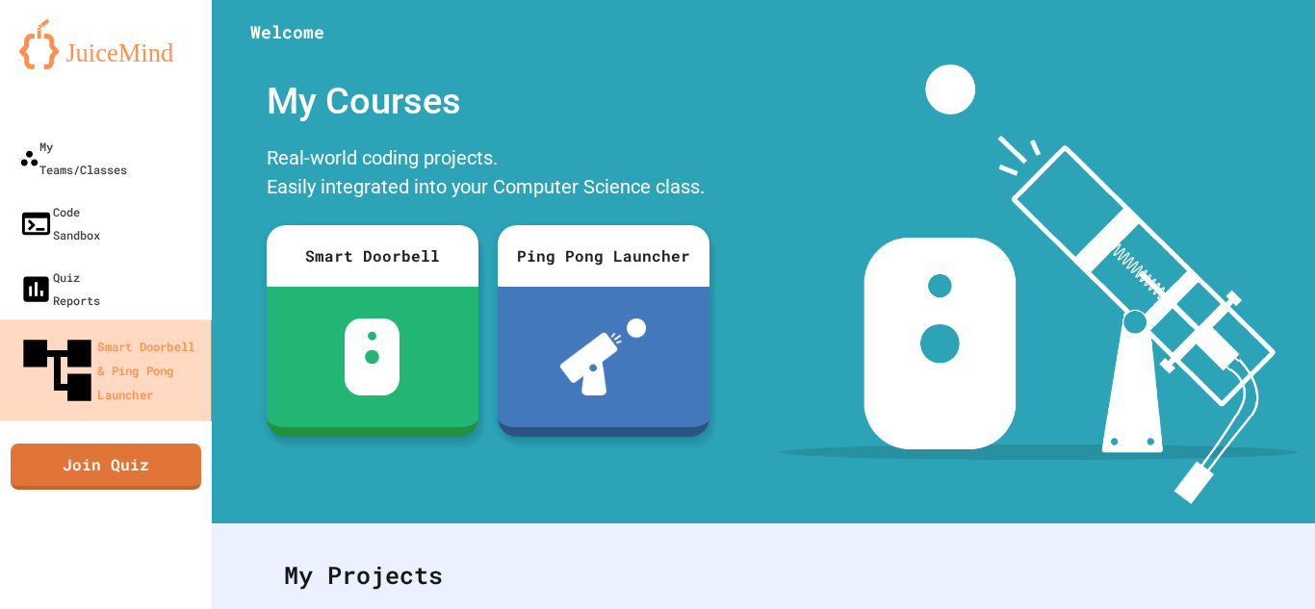
click at [129, 330] on div "Smart Doorbell & Ping Pong Launcher" at bounding box center [109, 370] width 187 height 81
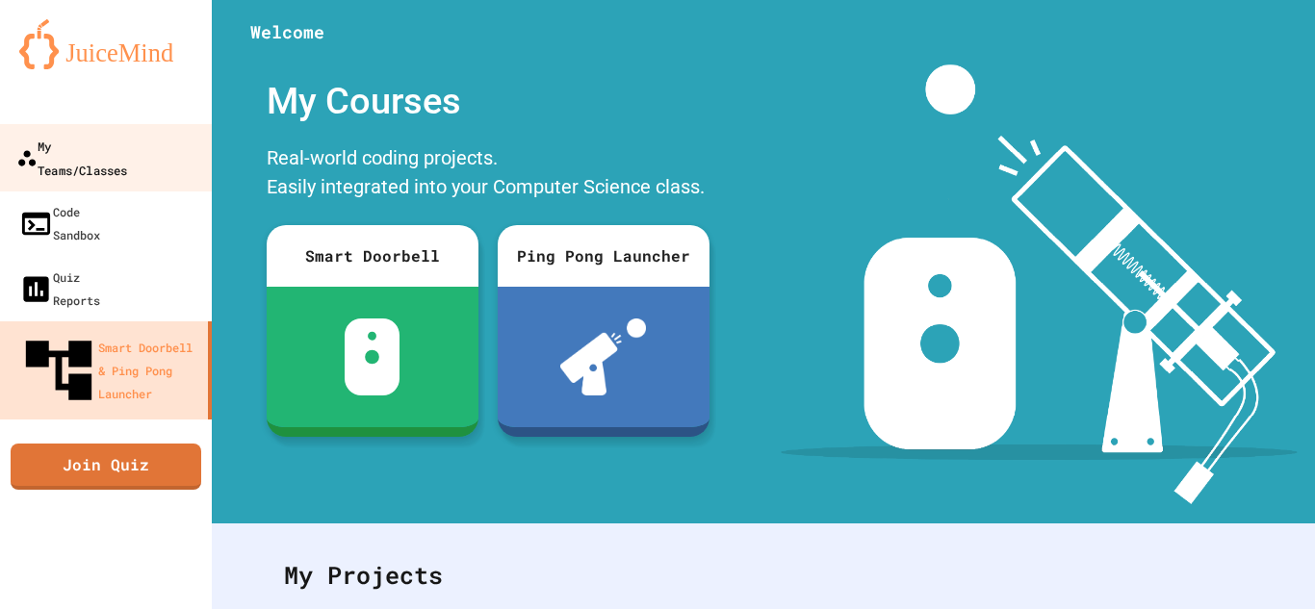
click at [127, 142] on div "My Teams/Classes" at bounding box center [71, 157] width 111 height 47
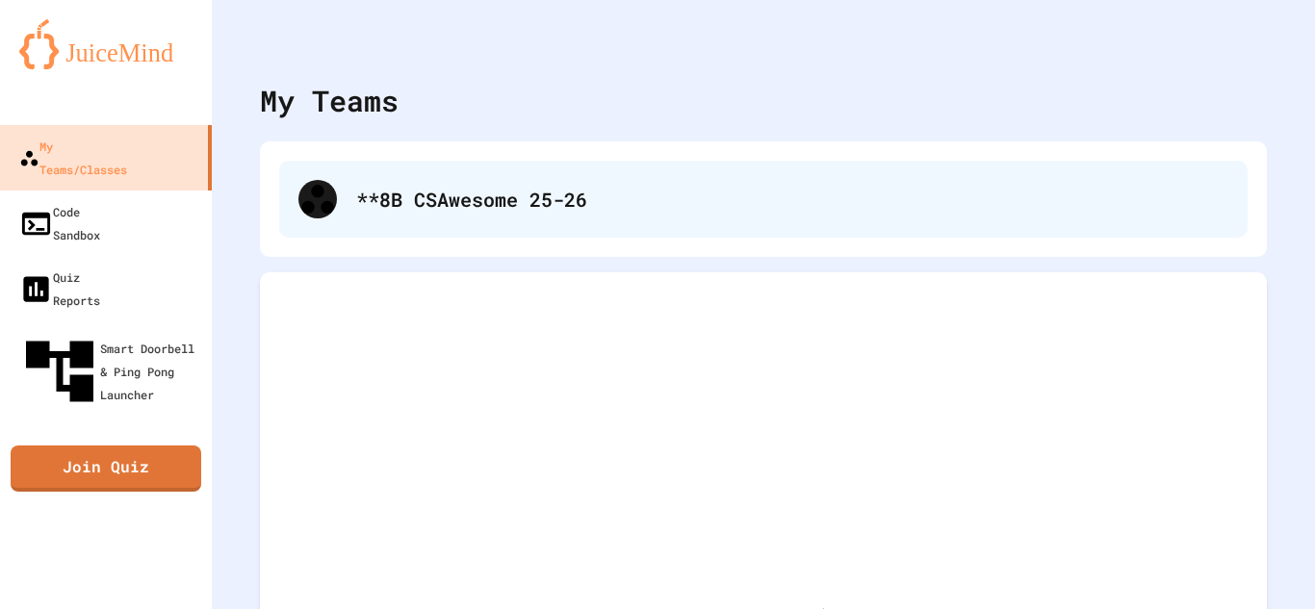
click at [506, 214] on div "**8B CSAwesome 25-26" at bounding box center [763, 199] width 968 height 77
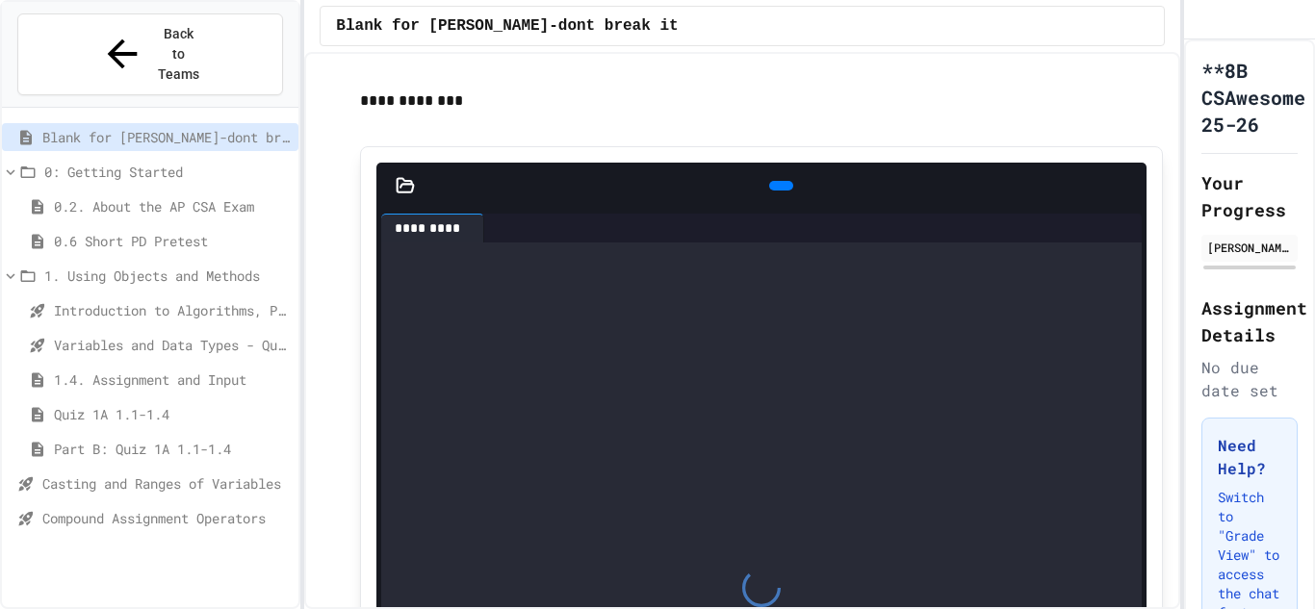
click at [160, 504] on div "Compound Assignment Operators" at bounding box center [150, 518] width 296 height 28
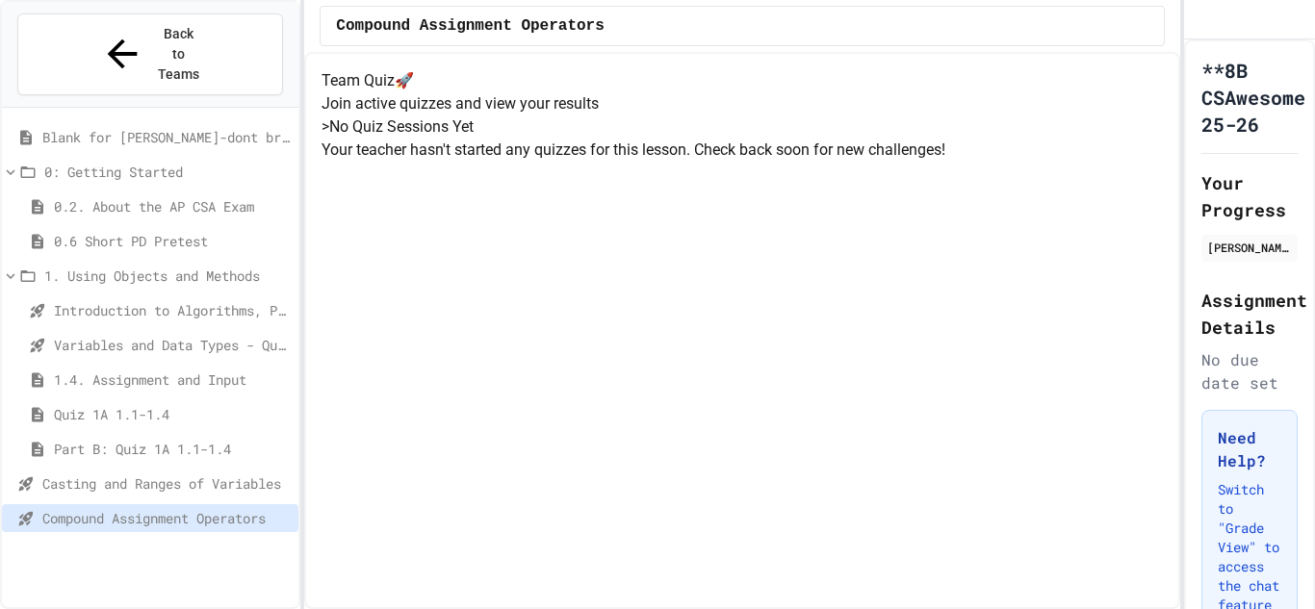
scroll to position [87, 0]
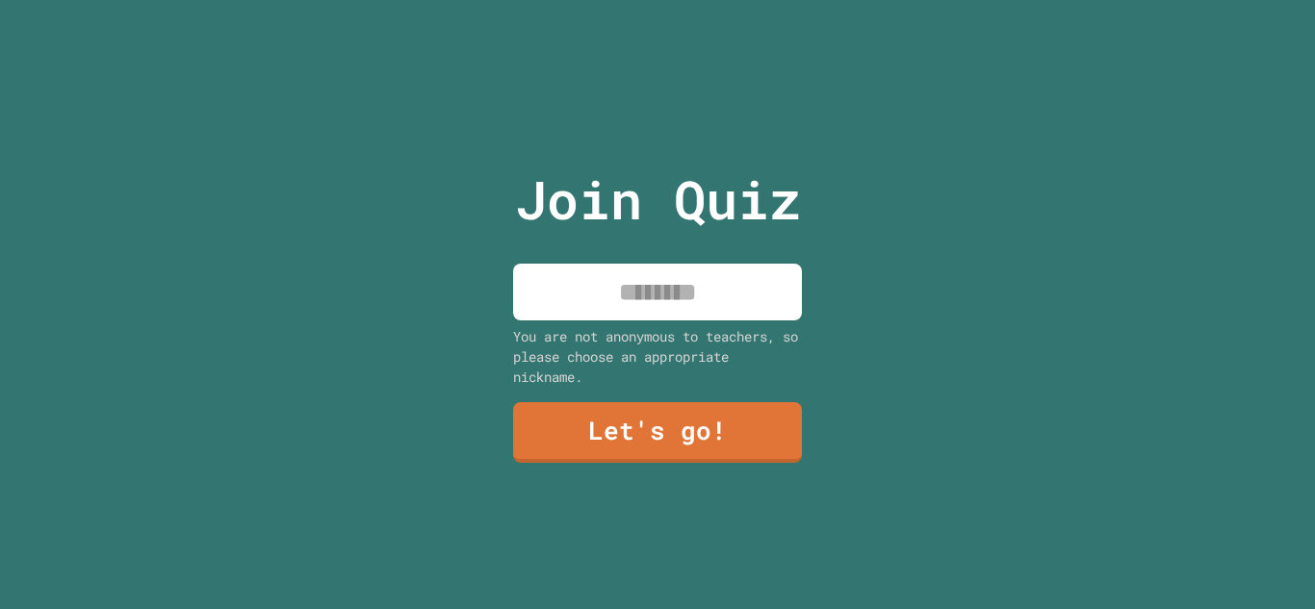
click at [665, 302] on input at bounding box center [657, 292] width 289 height 57
type input "******"
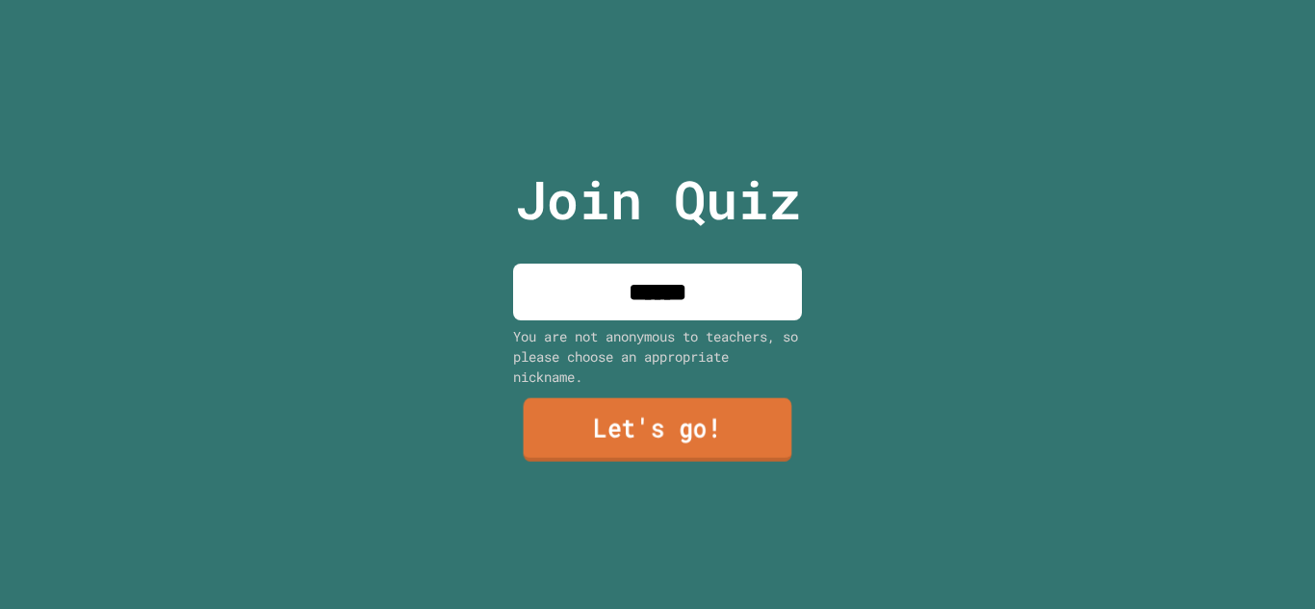
click at [542, 446] on link "Let's go!" at bounding box center [658, 430] width 269 height 64
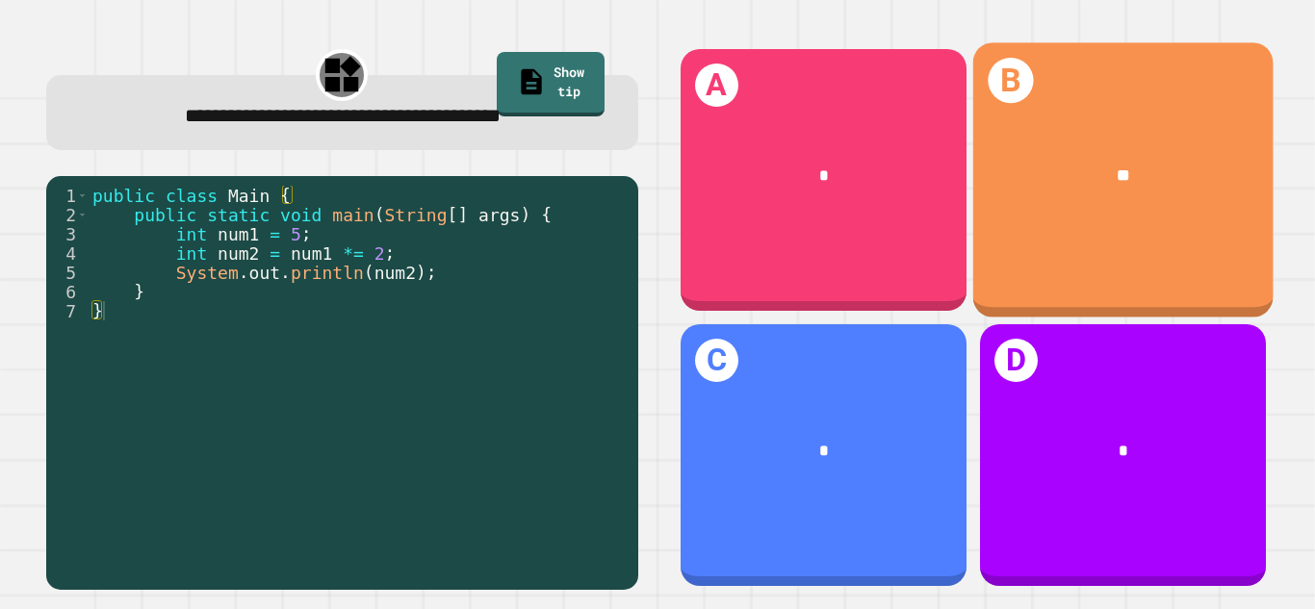
click at [1106, 273] on div "B **" at bounding box center [1122, 179] width 300 height 275
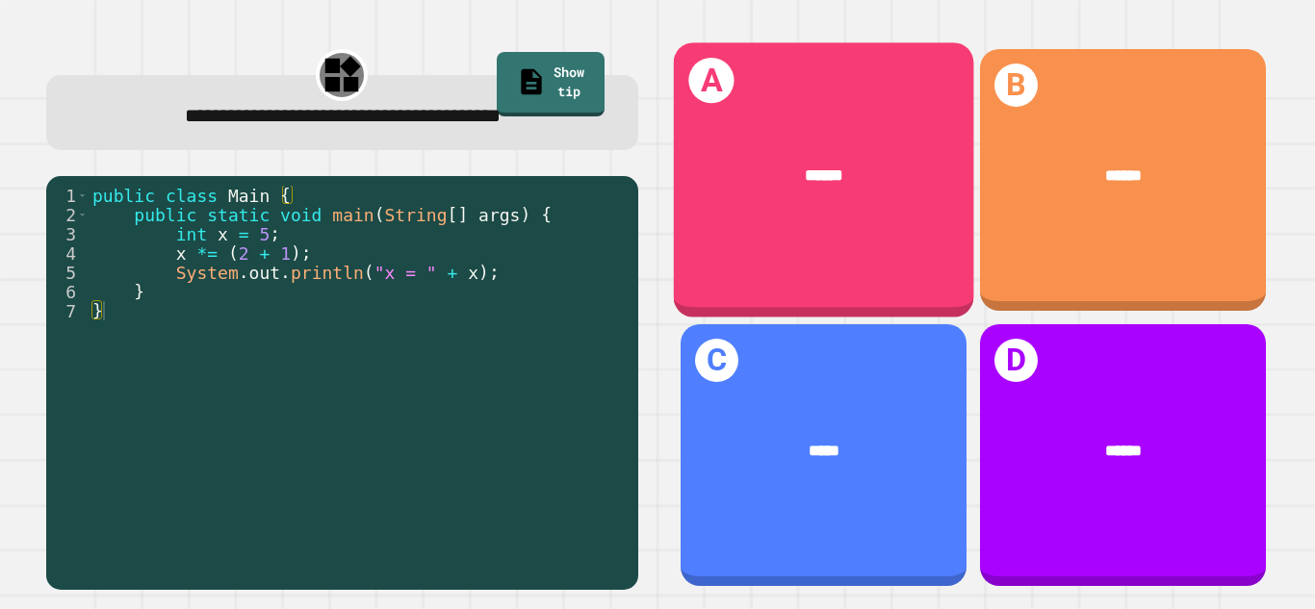
click at [796, 197] on div "******" at bounding box center [823, 174] width 300 height 91
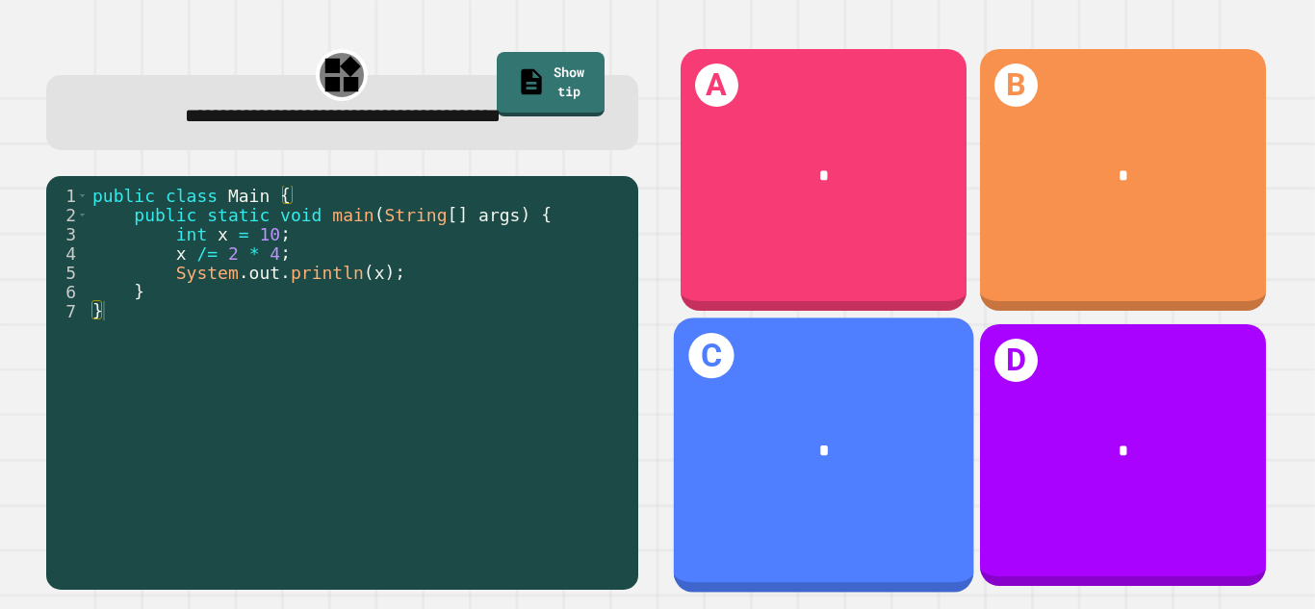
click at [815, 435] on div "*" at bounding box center [823, 449] width 300 height 91
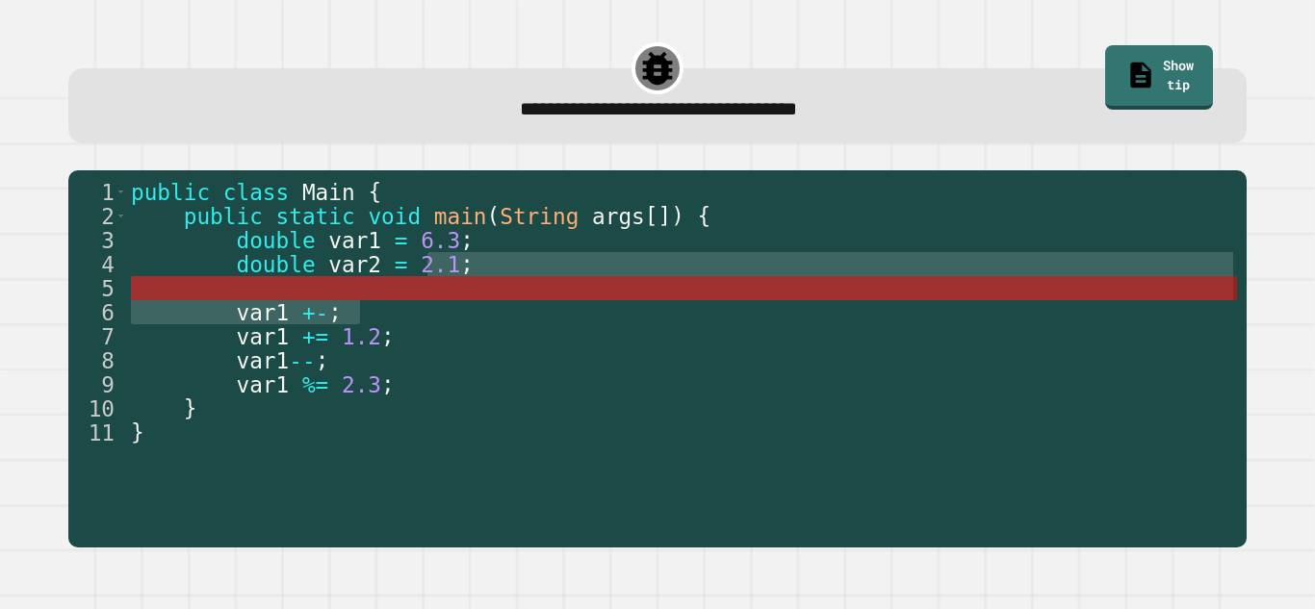
drag, startPoint x: 480, startPoint y: 314, endPoint x: 437, endPoint y: 297, distance: 46.3
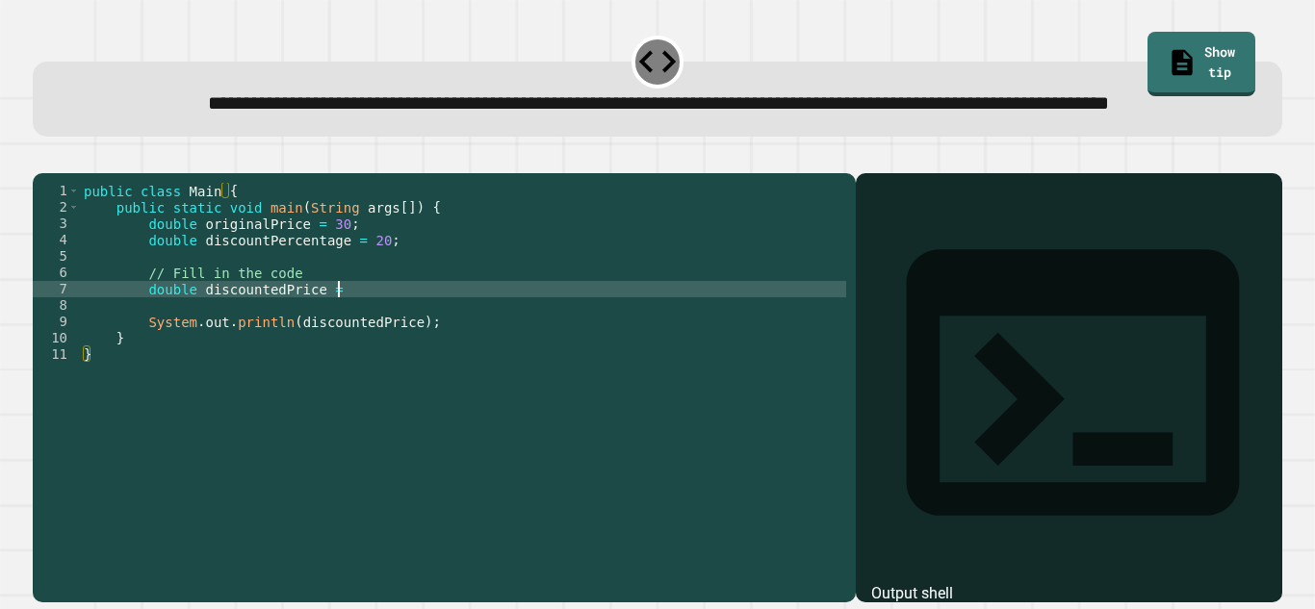
click at [374, 350] on div "public class Main { public static void main ( String args [ ]) { double origina…" at bounding box center [463, 363] width 766 height 360
click at [42, 158] on button "button" at bounding box center [42, 158] width 0 height 0
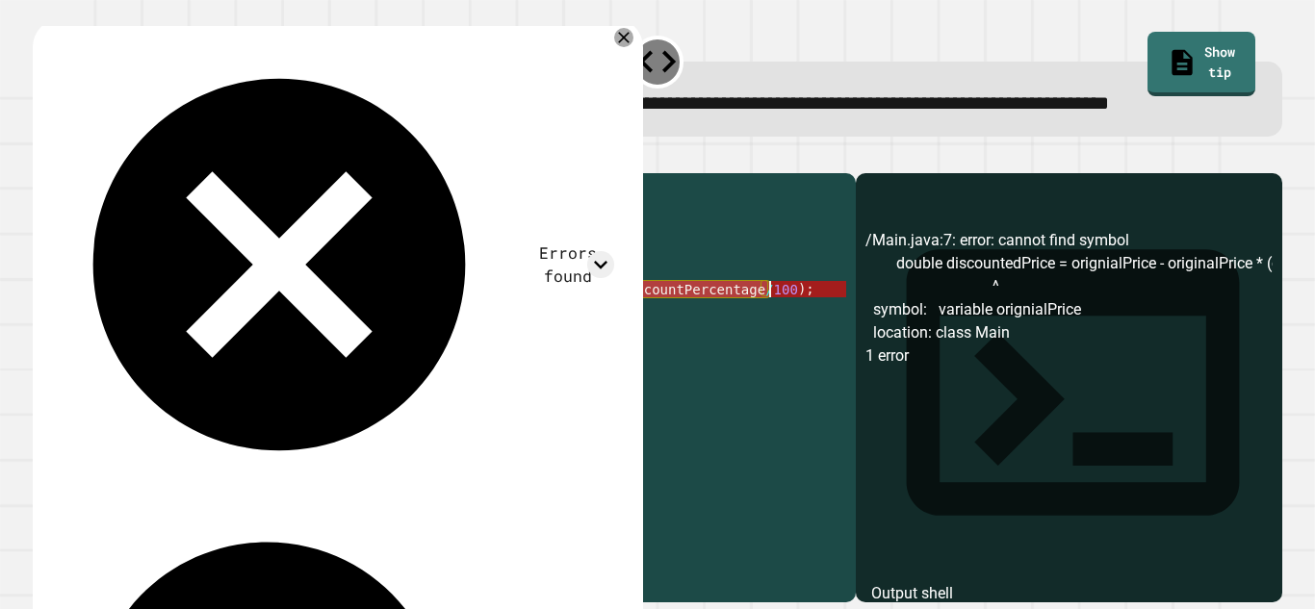
drag, startPoint x: 448, startPoint y: 346, endPoint x: 767, endPoint y: 352, distance: 319.6
click at [767, 352] on div "public class Main { public static void main ( String args [ ]) { double origina…" at bounding box center [463, 363] width 766 height 360
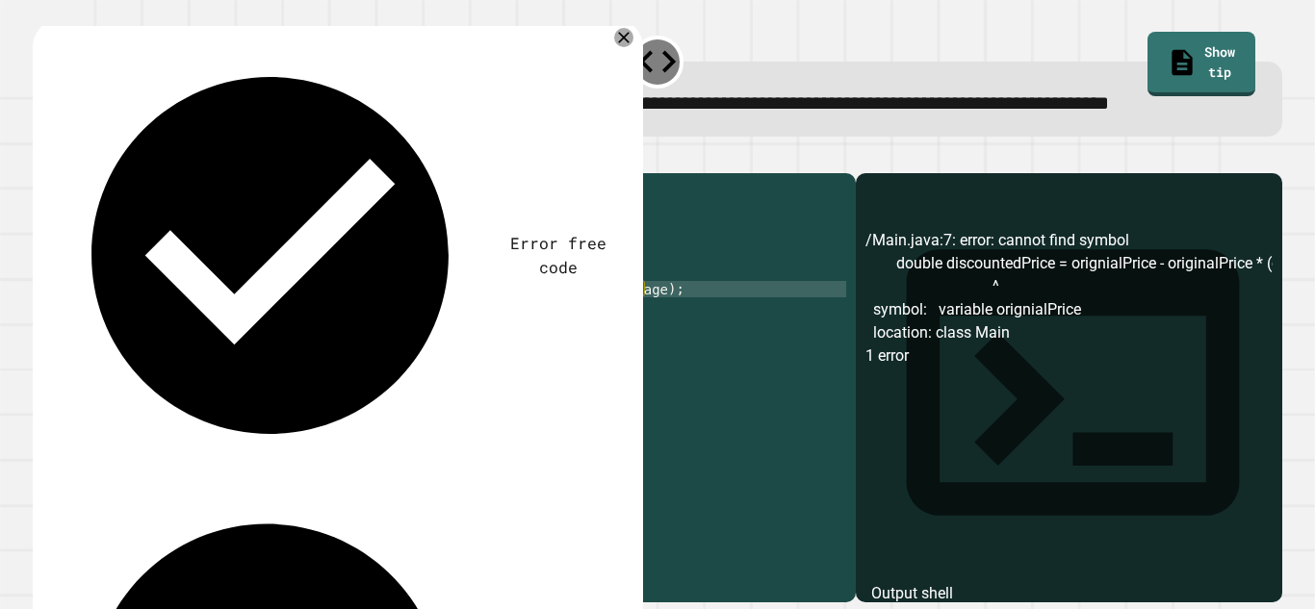
scroll to position [0, 70]
click at [644, 348] on div "public class Main { public static void main ( String args [ ]) { double origina…" at bounding box center [463, 363] width 766 height 360
click at [42, 158] on icon "button" at bounding box center [42, 158] width 0 height 0
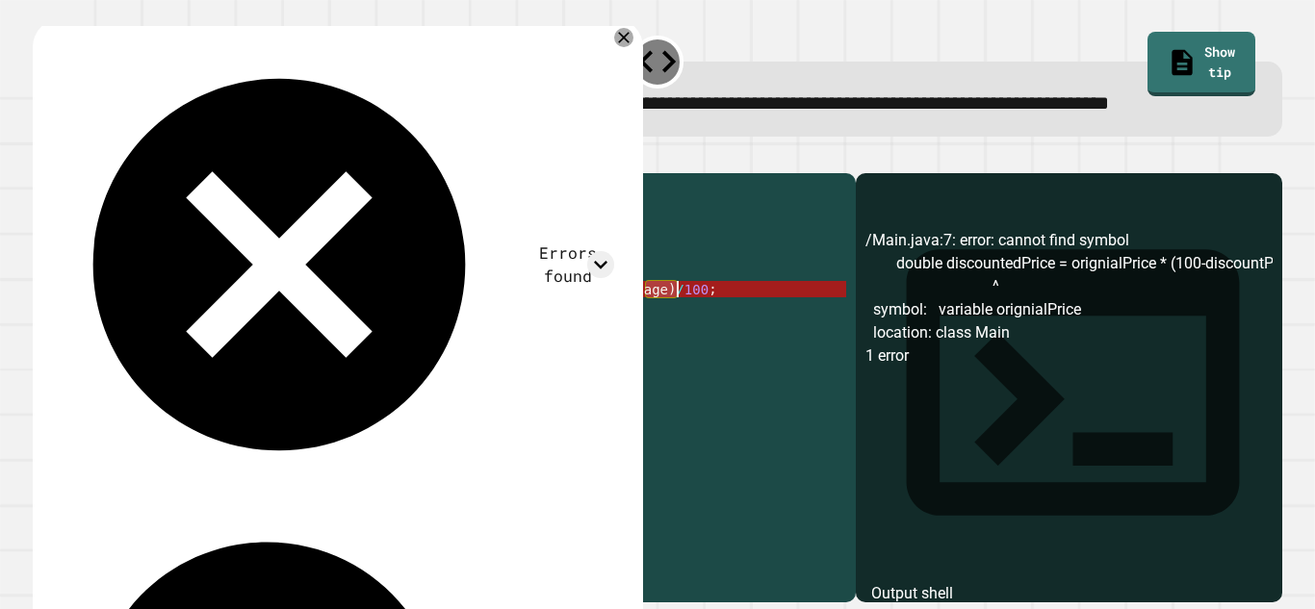
drag, startPoint x: 647, startPoint y: 346, endPoint x: 675, endPoint y: 347, distance: 27.9
click at [675, 347] on div "public class Main { public static void main ( String args [ ]) { double origina…" at bounding box center [463, 363] width 766 height 360
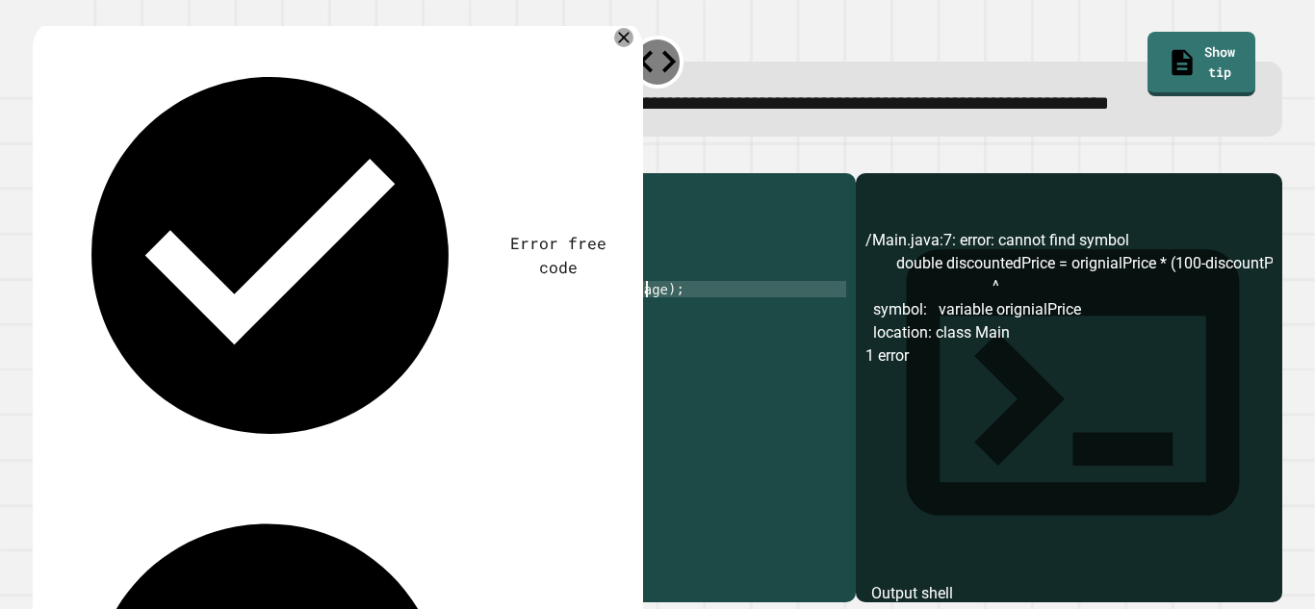
scroll to position [0, 70]
click at [463, 346] on div "public class Main { public static void main ( String args [ ]) { double origina…" at bounding box center [463, 363] width 766 height 360
click at [500, 351] on div "public class Main { public static void main ( String args [ ]) { double origina…" at bounding box center [463, 363] width 766 height 360
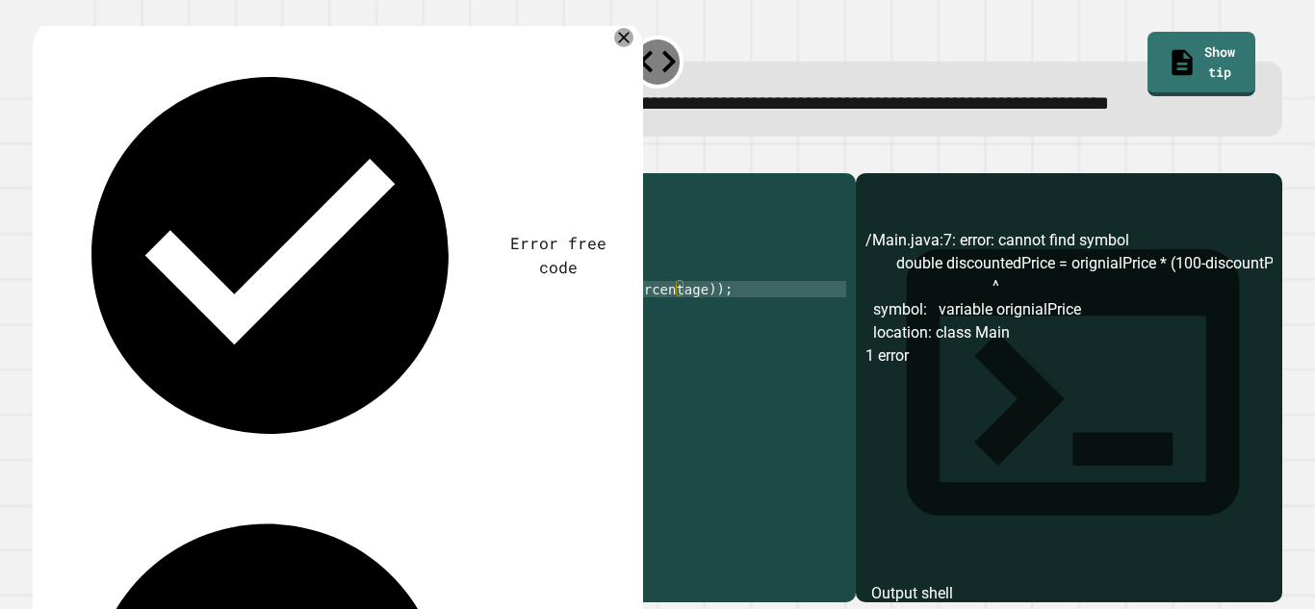
click at [42, 158] on icon "button" at bounding box center [42, 158] width 0 height 0
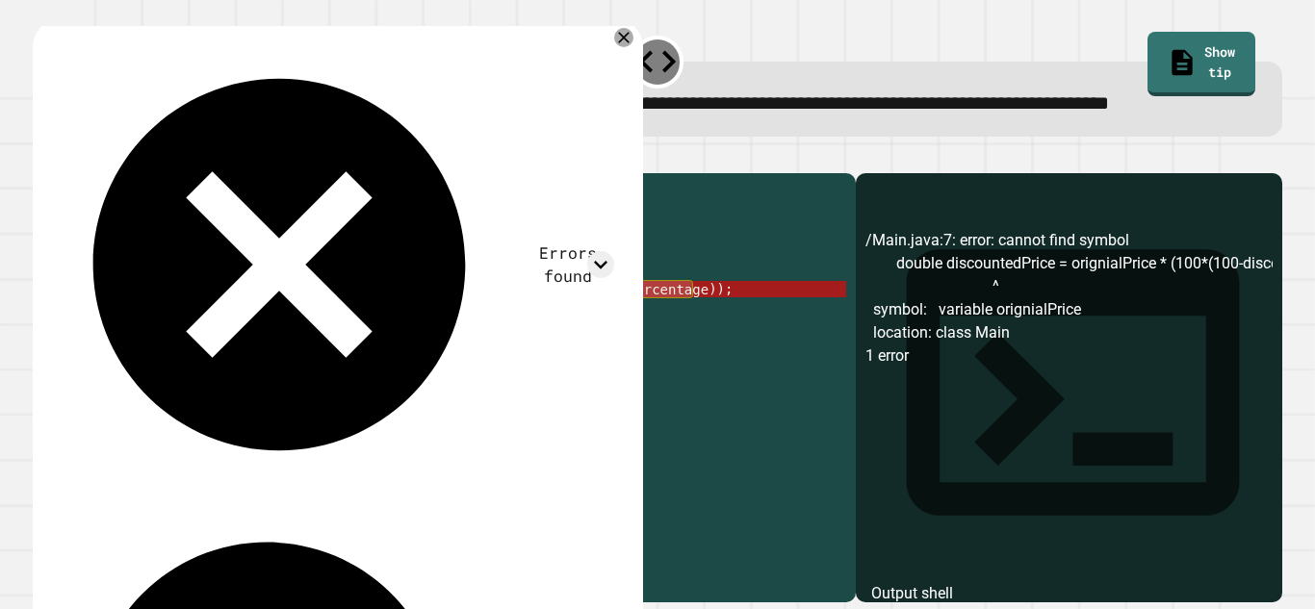
drag, startPoint x: 690, startPoint y: 346, endPoint x: 334, endPoint y: 344, distance: 356.1
click at [334, 344] on div "public class Main { public static void main ( String args [ ]) { double origina…" at bounding box center [463, 363] width 766 height 360
click at [379, 347] on div "public class Main { public static void main ( String args [ ]) { double origina…" at bounding box center [463, 346] width 766 height 327
click at [383, 351] on div "public class Main { public static void main ( String args [ ]) { double origina…" at bounding box center [463, 363] width 766 height 360
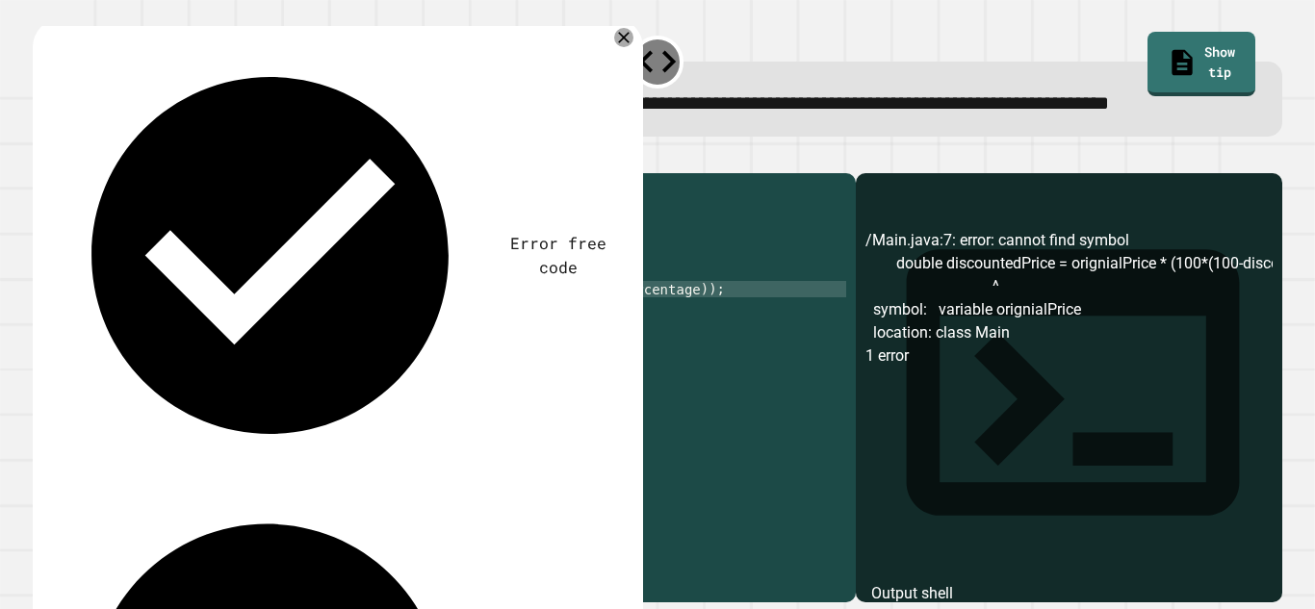
click at [42, 158] on button "button" at bounding box center [42, 158] width 0 height 0
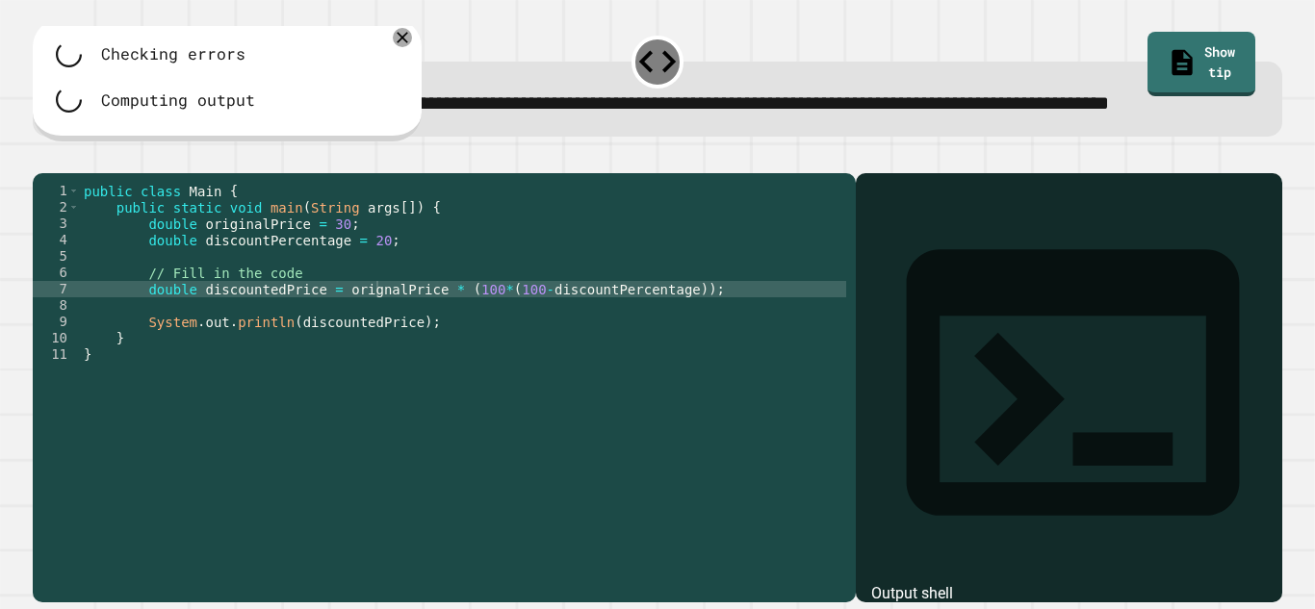
click at [372, 345] on div "public class Main { public static void main ( String args [ ]) { double origina…" at bounding box center [463, 363] width 766 height 360
click at [141, 173] on div at bounding box center [657, 161] width 1249 height 23
click at [62, 158] on button "button" at bounding box center [62, 158] width 0 height 0
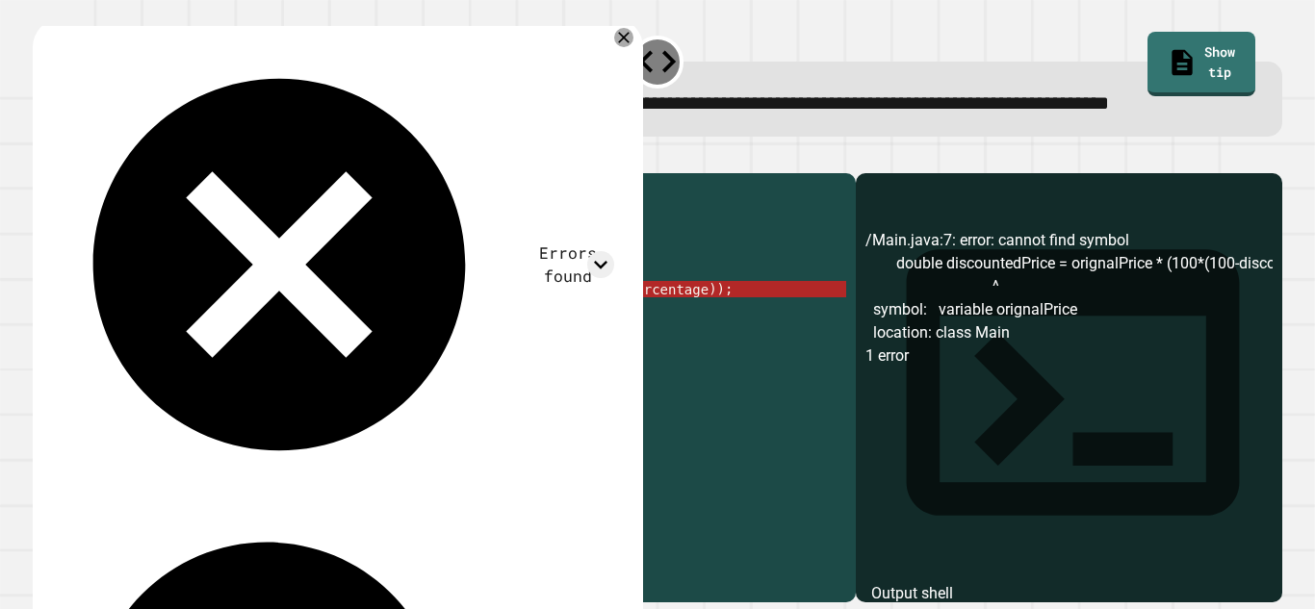
click at [42, 158] on icon "button" at bounding box center [42, 158] width 0 height 0
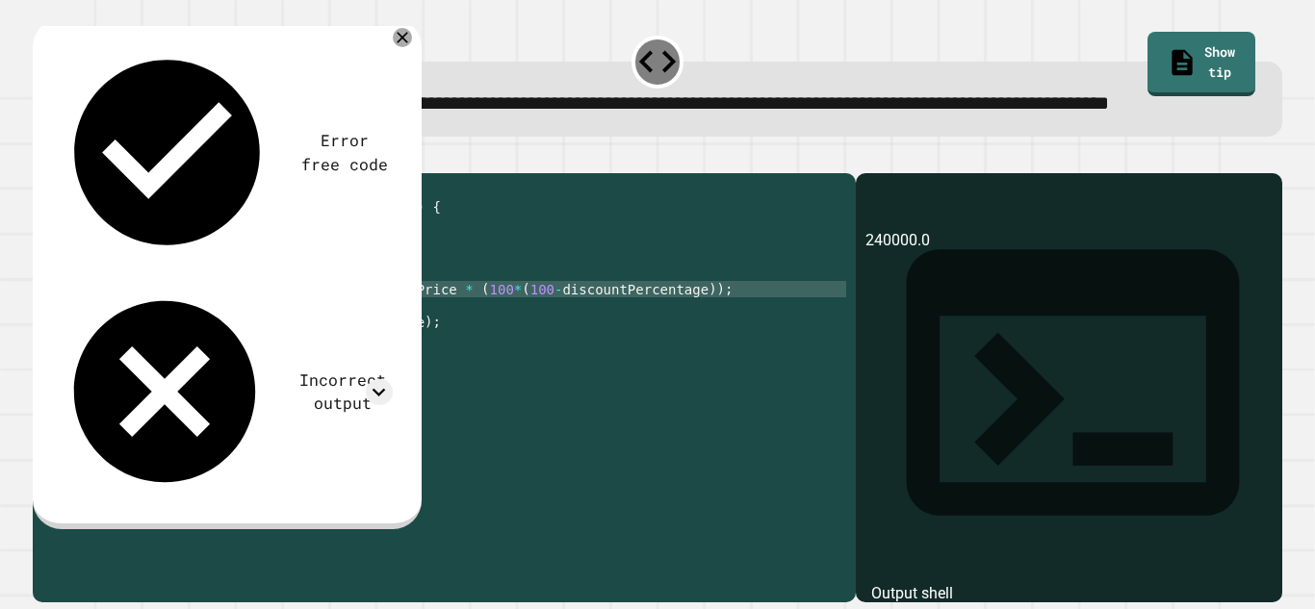
click at [42, 158] on icon "button" at bounding box center [42, 158] width 0 height 0
click at [495, 349] on div "public class Main { public static void main ( String args [ ]) { double origina…" at bounding box center [463, 363] width 766 height 360
click at [654, 353] on div "public class Main { public static void main ( String args [ ]) { double origina…" at bounding box center [463, 363] width 766 height 360
type textarea "**********"
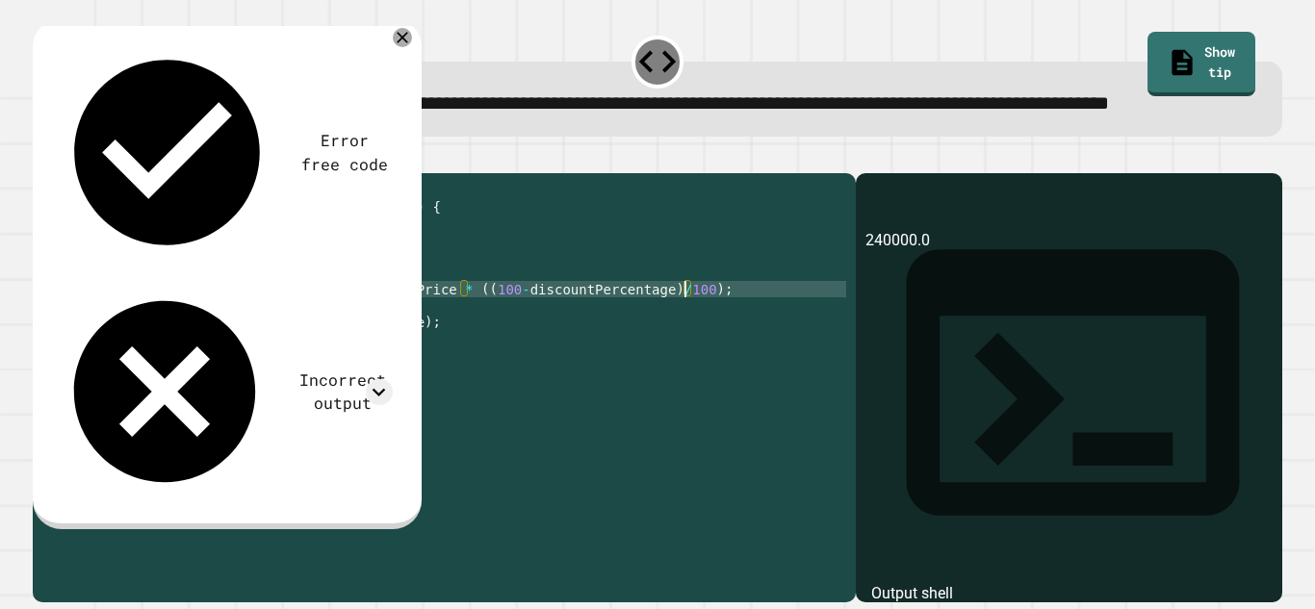
click at [58, 176] on icon "button" at bounding box center [55, 169] width 11 height 13
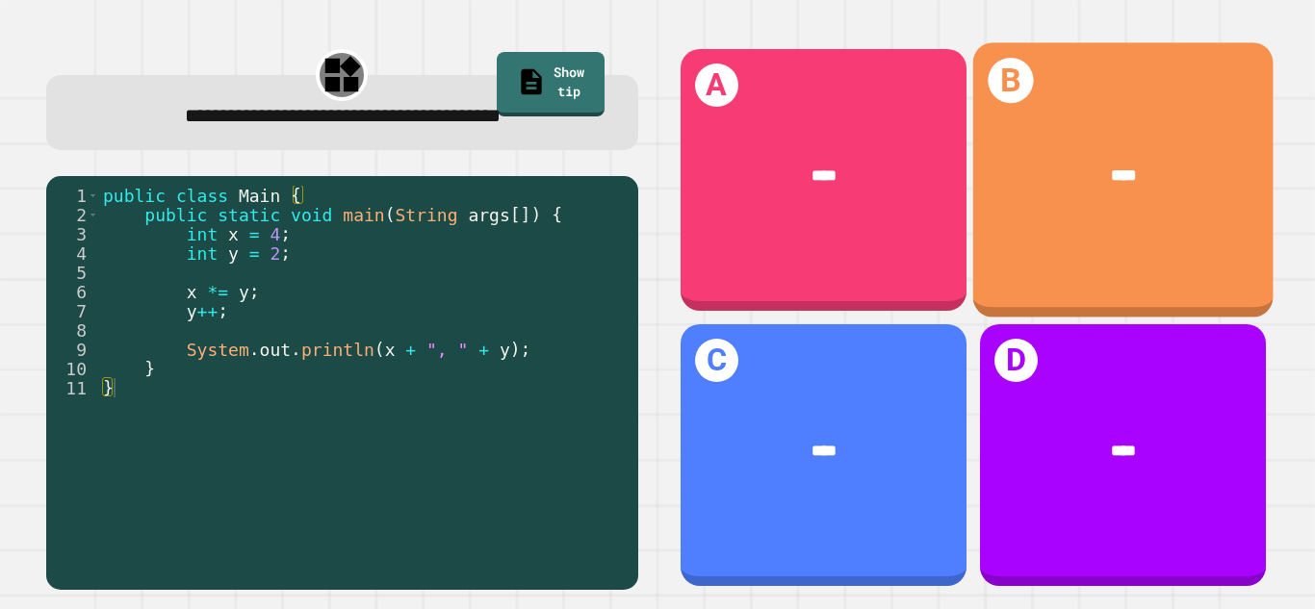
click at [1060, 268] on div "B ****" at bounding box center [1122, 179] width 300 height 275
